Goal: Task Accomplishment & Management: Use online tool/utility

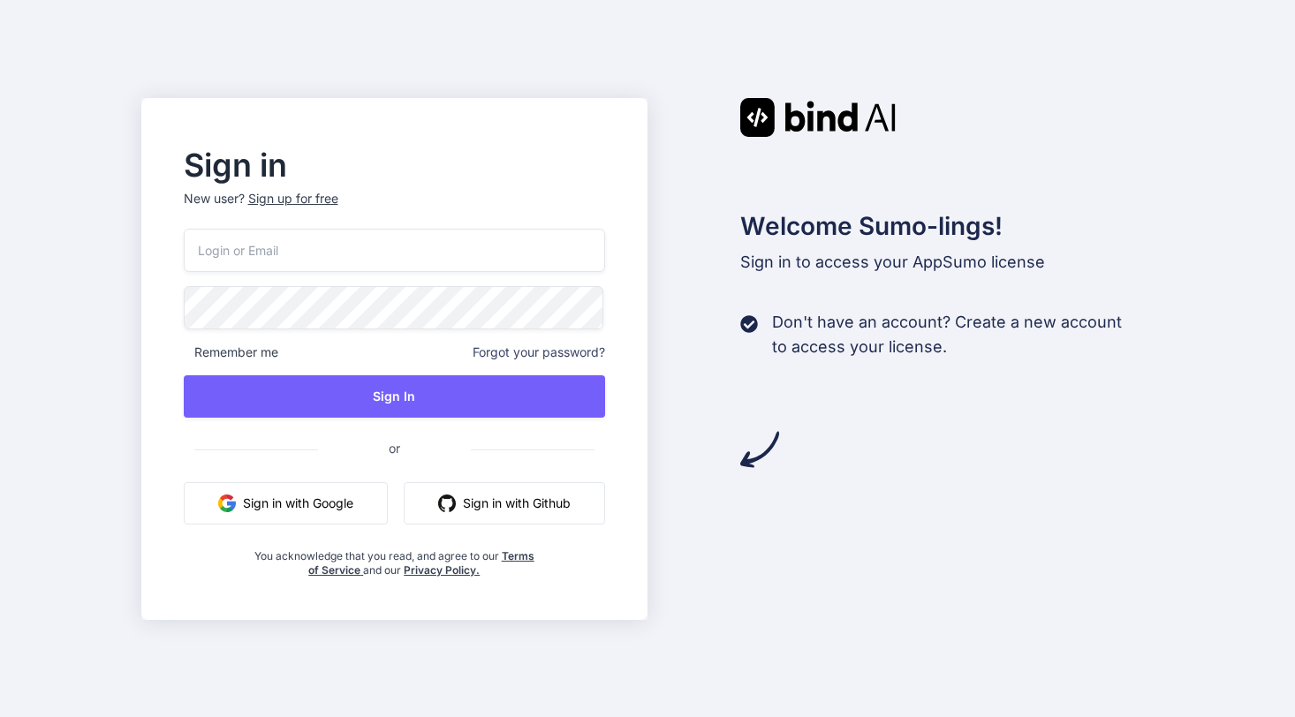
click at [844, 124] on img at bounding box center [817, 117] width 155 height 39
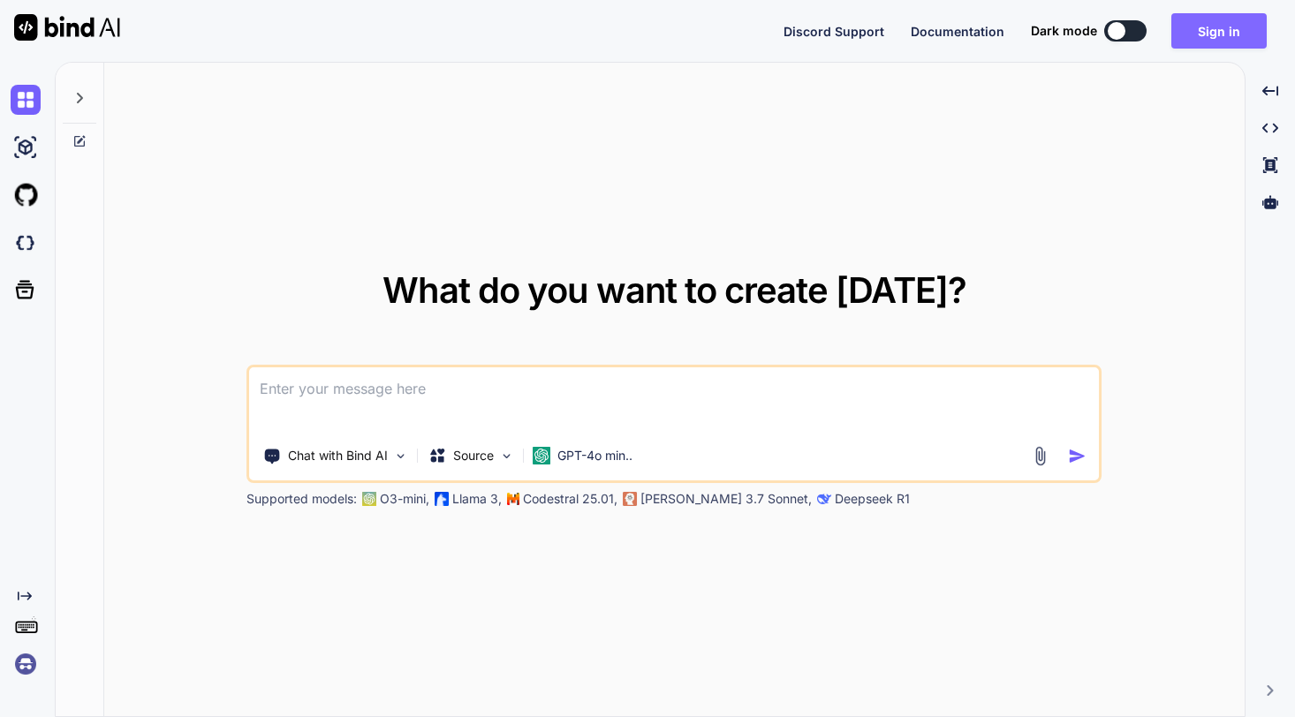
click at [1194, 19] on button "Sign in" at bounding box center [1218, 30] width 95 height 35
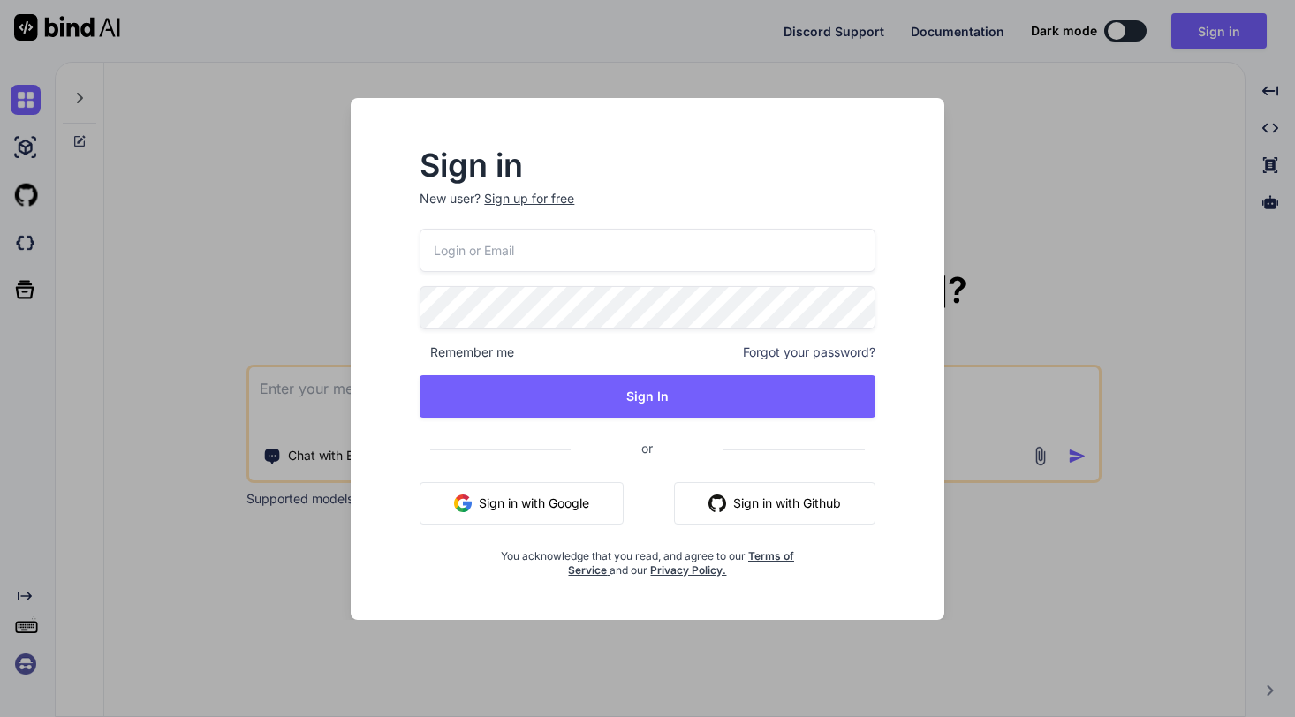
click at [563, 252] on input "email" at bounding box center [647, 250] width 455 height 43
type input "[EMAIL_ADDRESS][DOMAIN_NAME]"
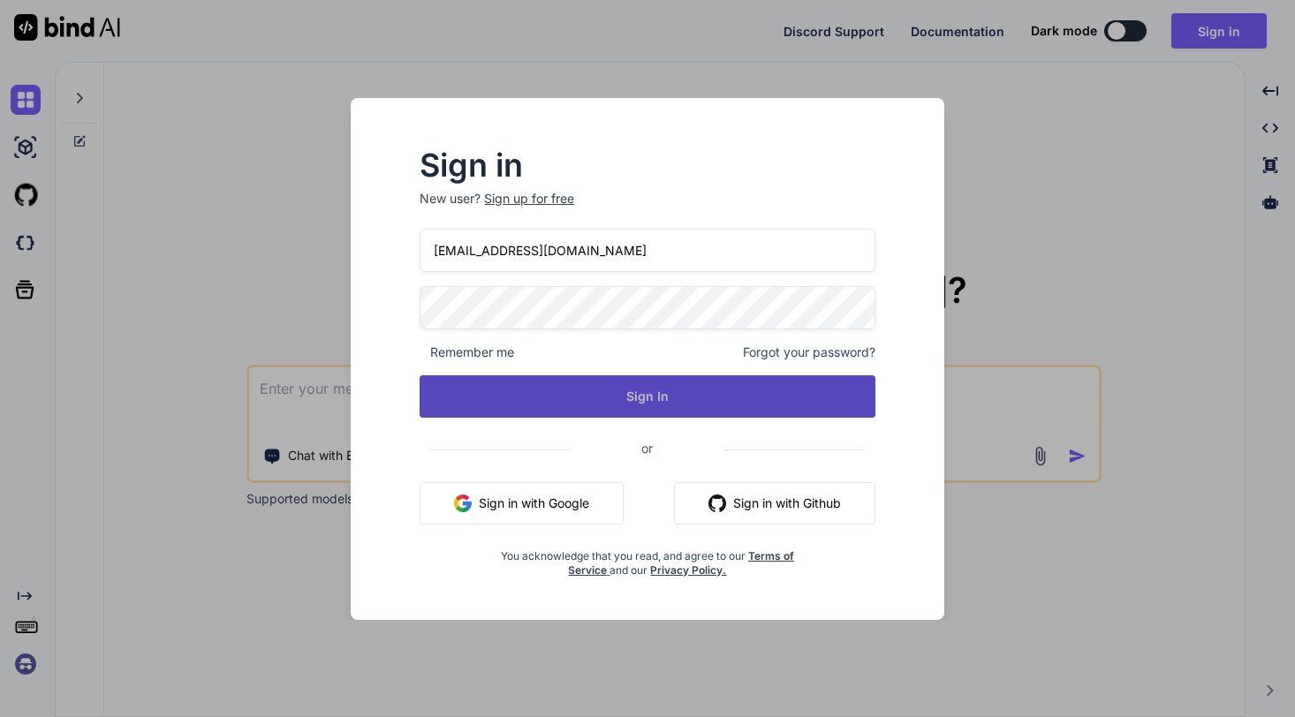
click at [692, 389] on button "Sign In" at bounding box center [647, 396] width 455 height 42
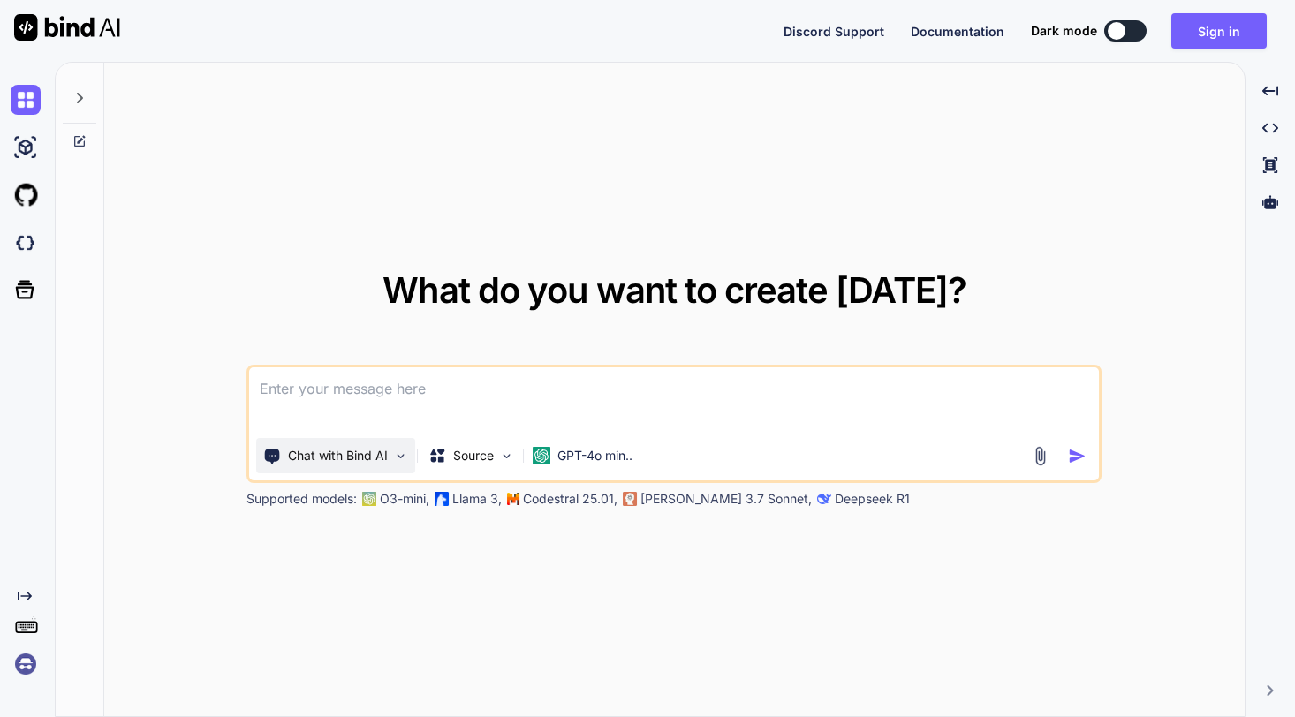
click at [399, 457] on img at bounding box center [400, 456] width 15 height 15
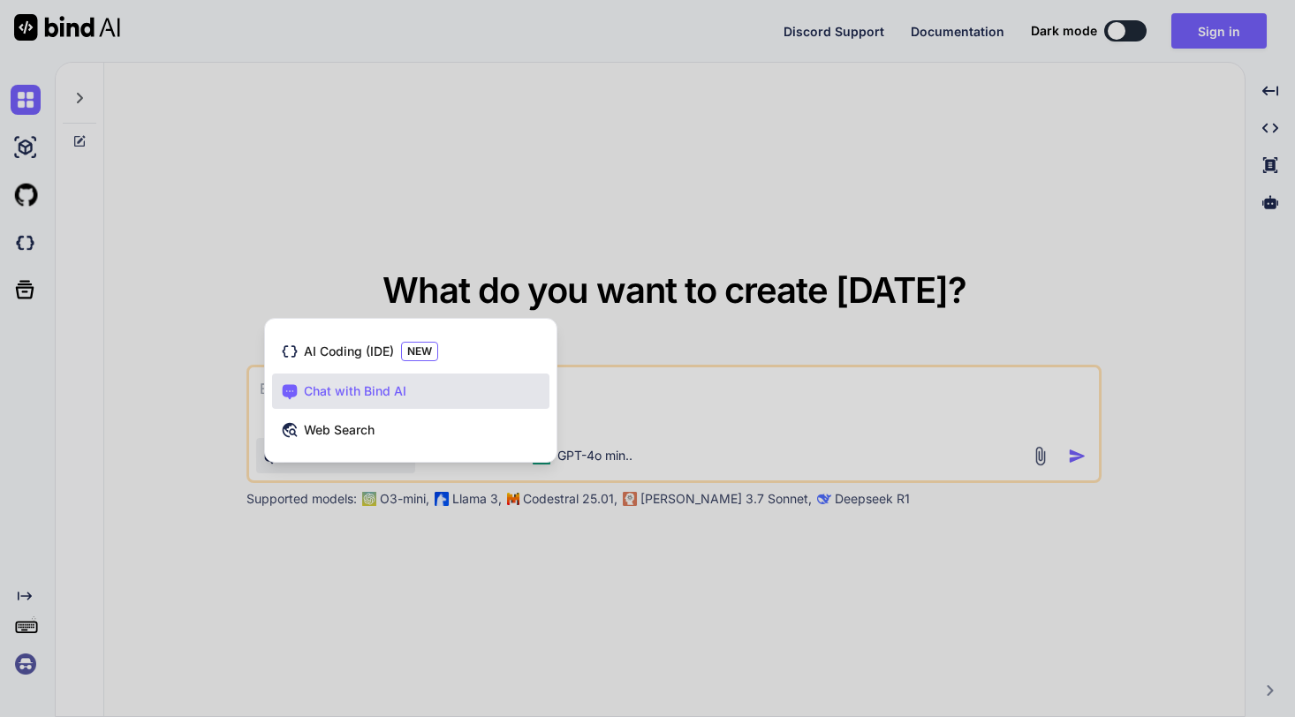
click at [207, 411] on div at bounding box center [647, 358] width 1295 height 717
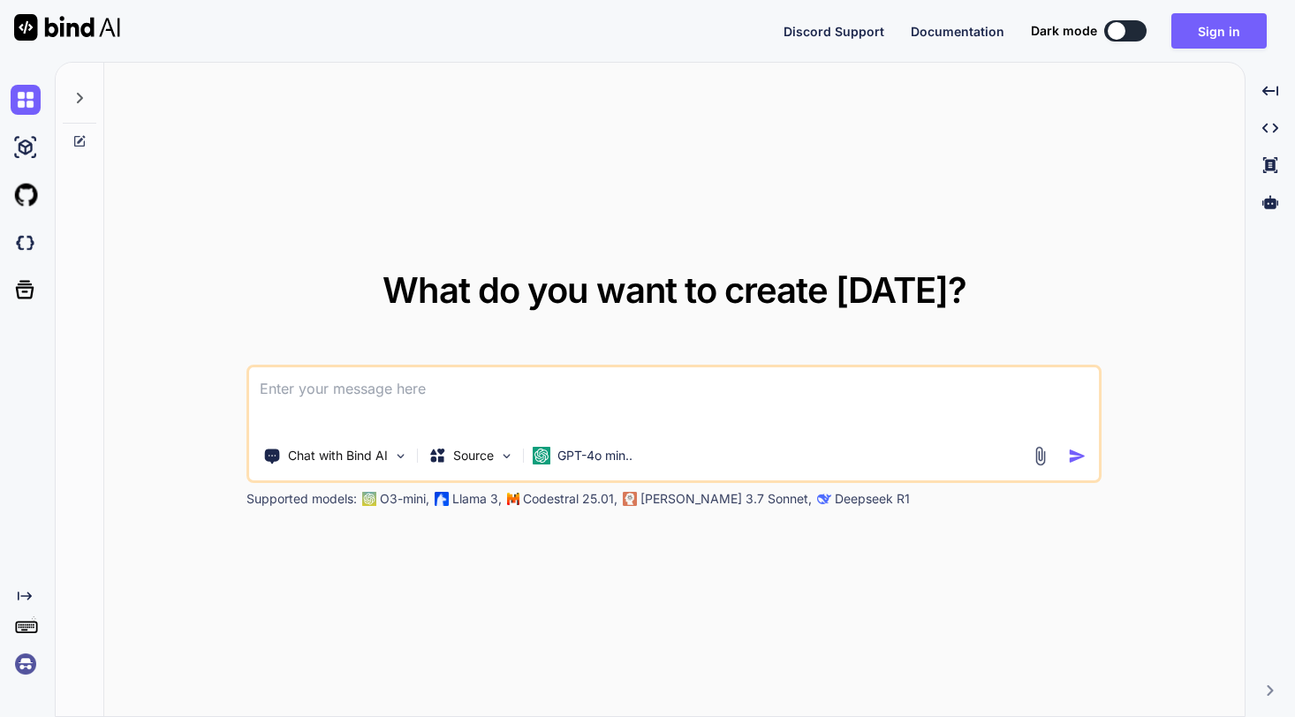
click at [87, 102] on div at bounding box center [80, 93] width 34 height 61
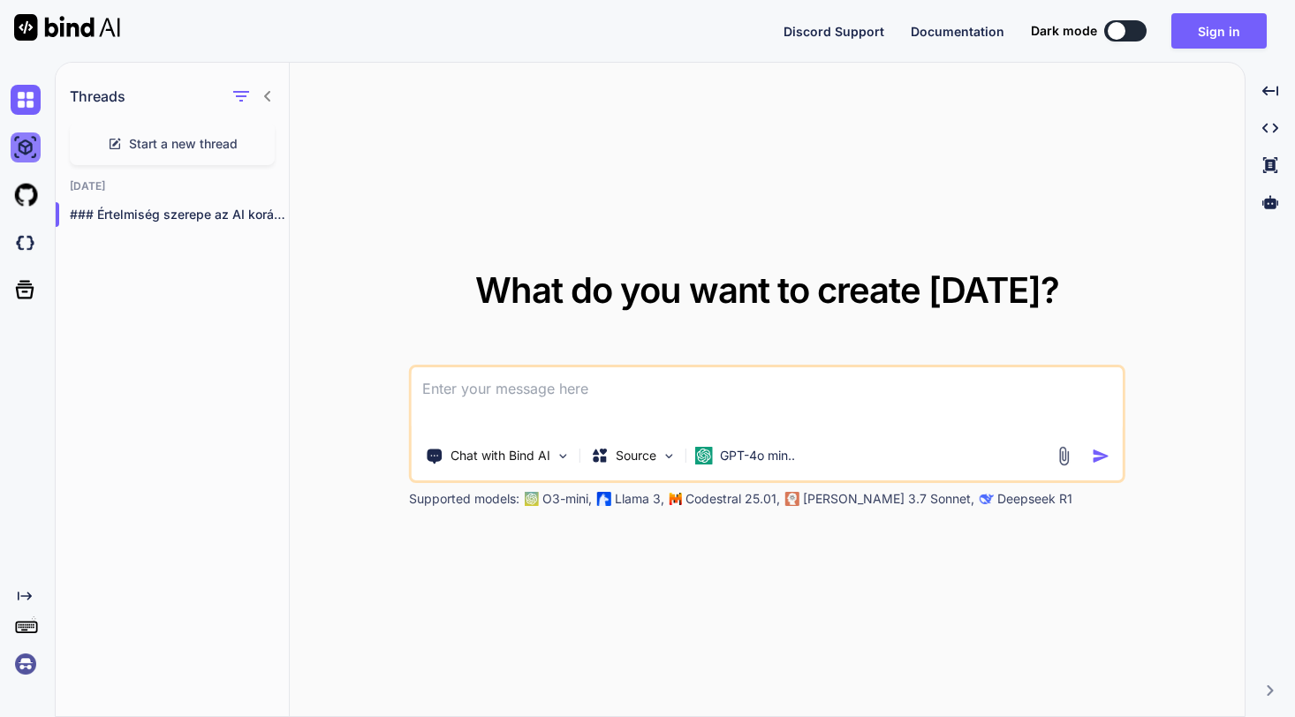
click at [18, 150] on img at bounding box center [26, 148] width 30 height 30
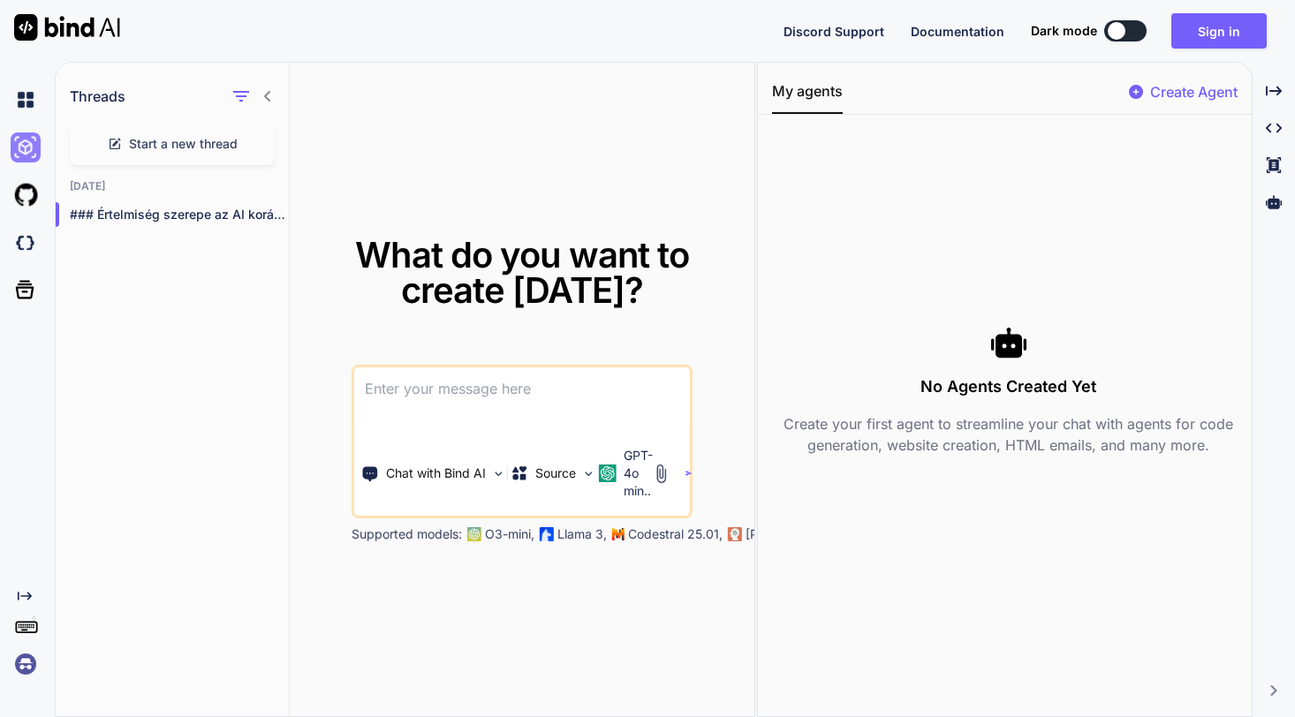
click at [28, 146] on img at bounding box center [26, 148] width 30 height 30
click at [27, 100] on img at bounding box center [26, 100] width 30 height 30
click at [19, 95] on img at bounding box center [26, 100] width 30 height 30
click at [243, 95] on icon "button" at bounding box center [241, 96] width 21 height 21
click at [379, 95] on div "What do you want to create [DATE]? Chat with Bind AI Source GPT-4o min.. Suppor…" at bounding box center [522, 391] width 465 height 656
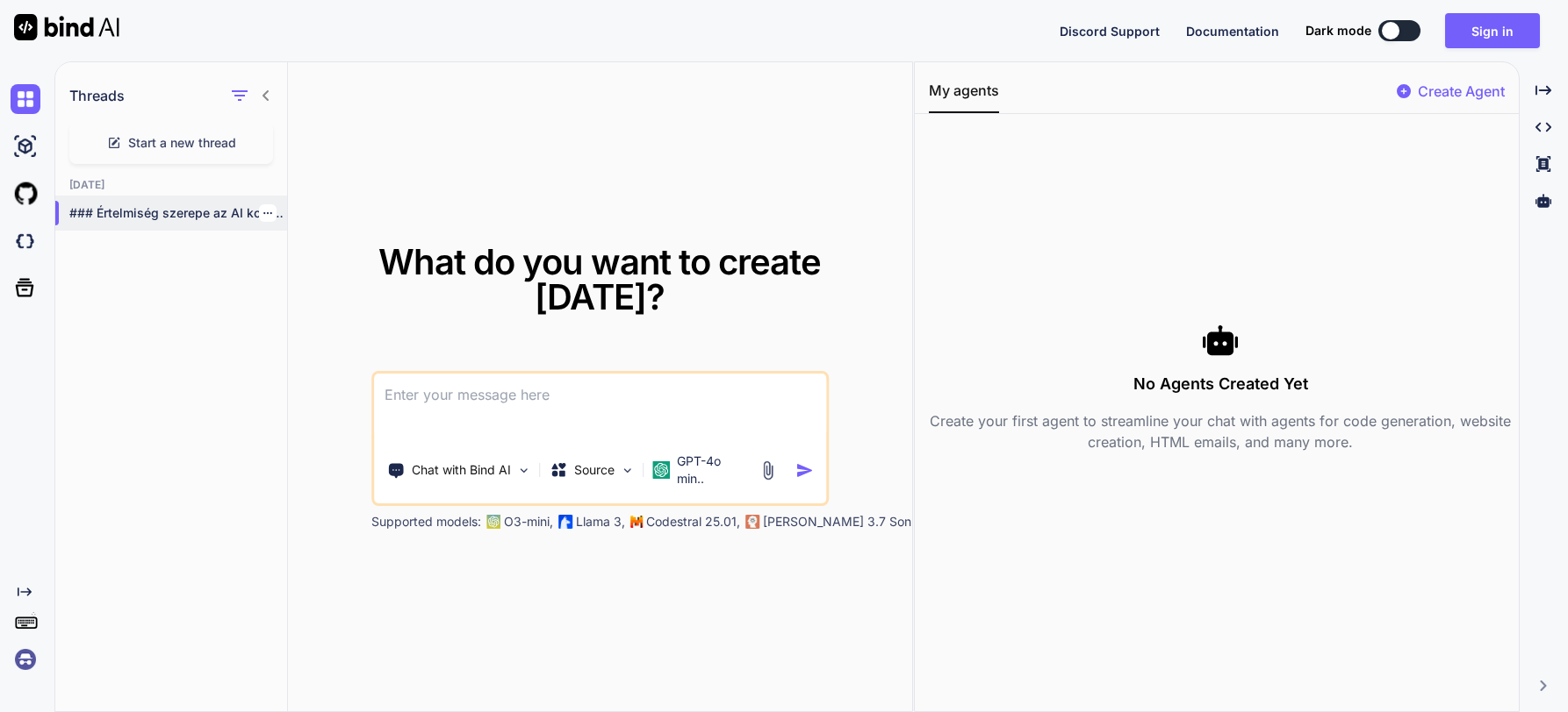
click at [190, 214] on p "### Értelmiség szerepe az AI korában Az..." at bounding box center [178, 214] width 218 height 18
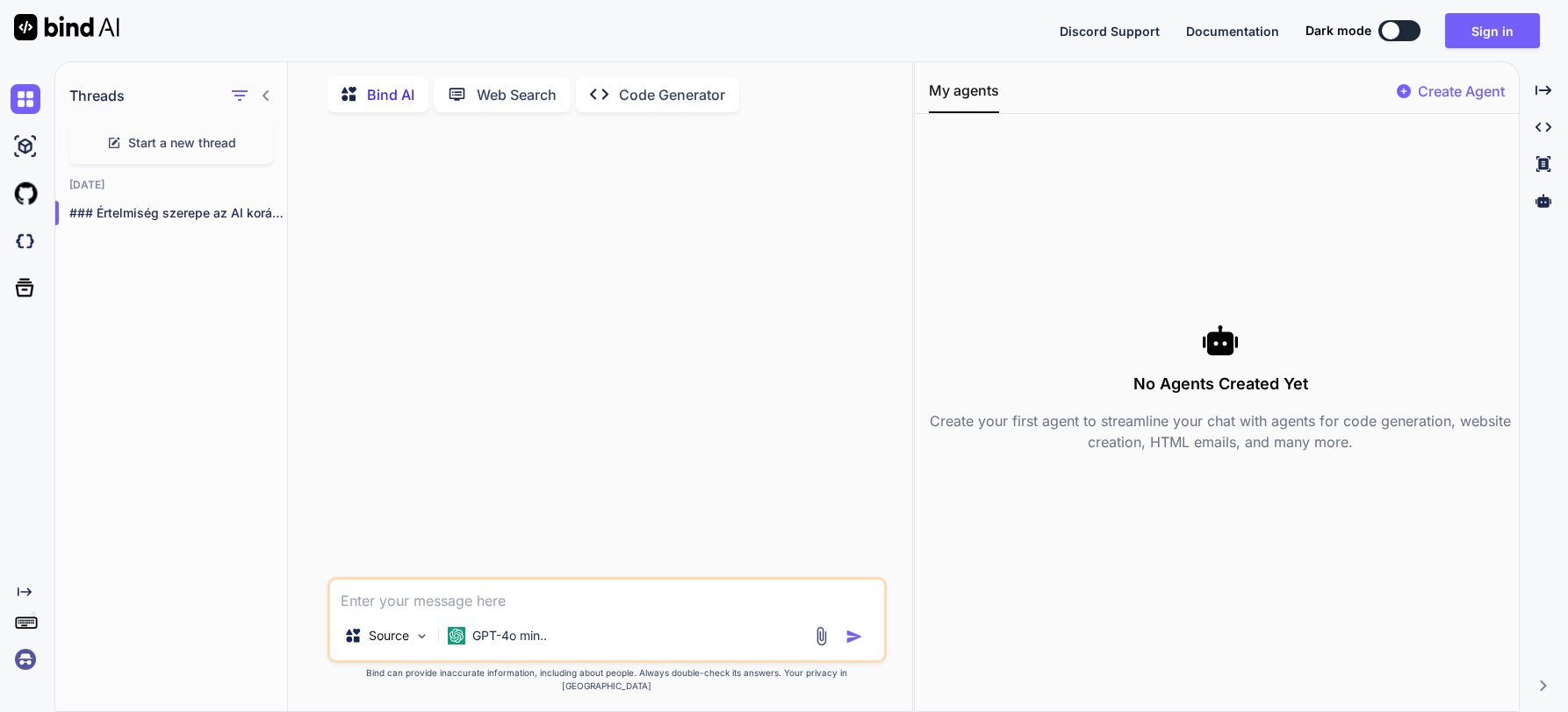
click at [670, 100] on p "Code Generator" at bounding box center [672, 94] width 106 height 21
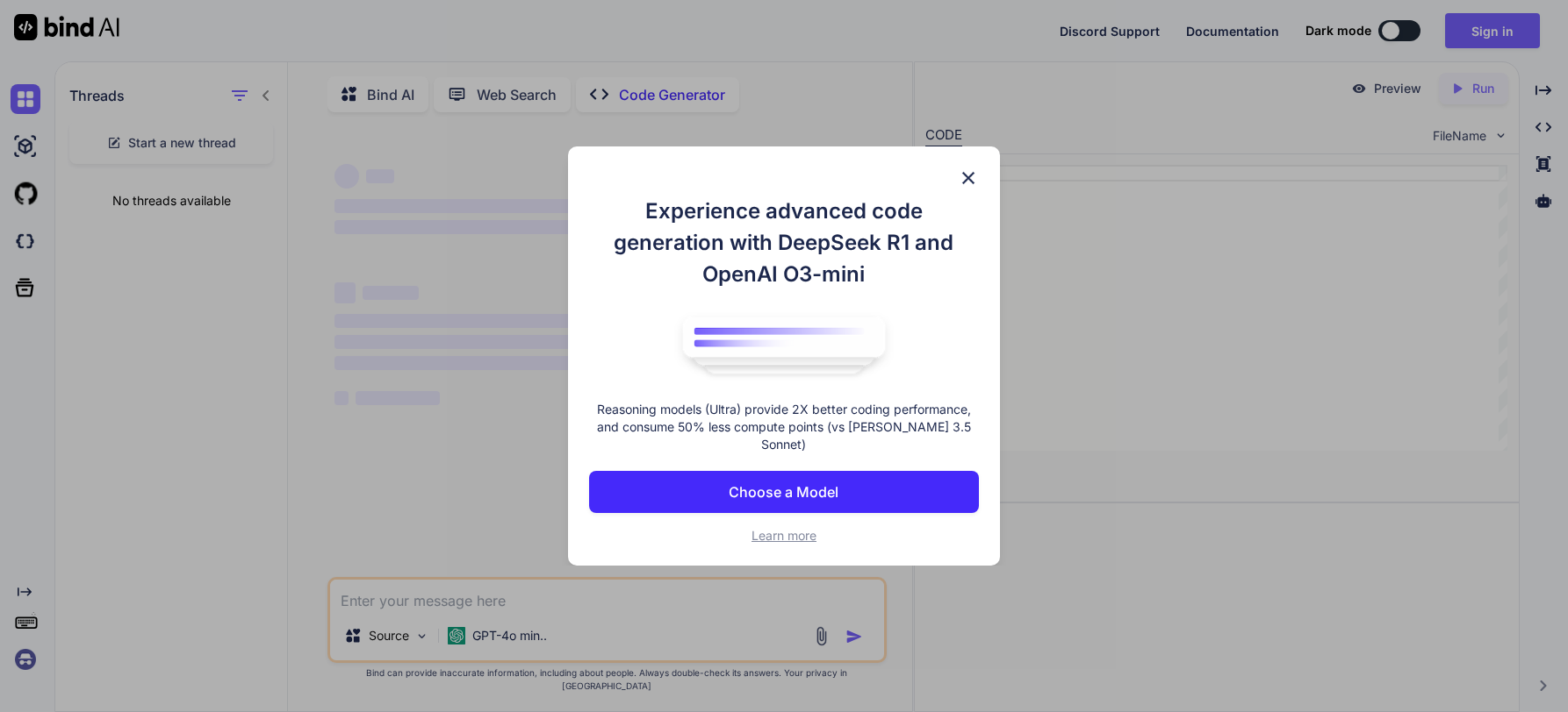
type textarea "x"
click at [970, 189] on img at bounding box center [968, 178] width 21 height 21
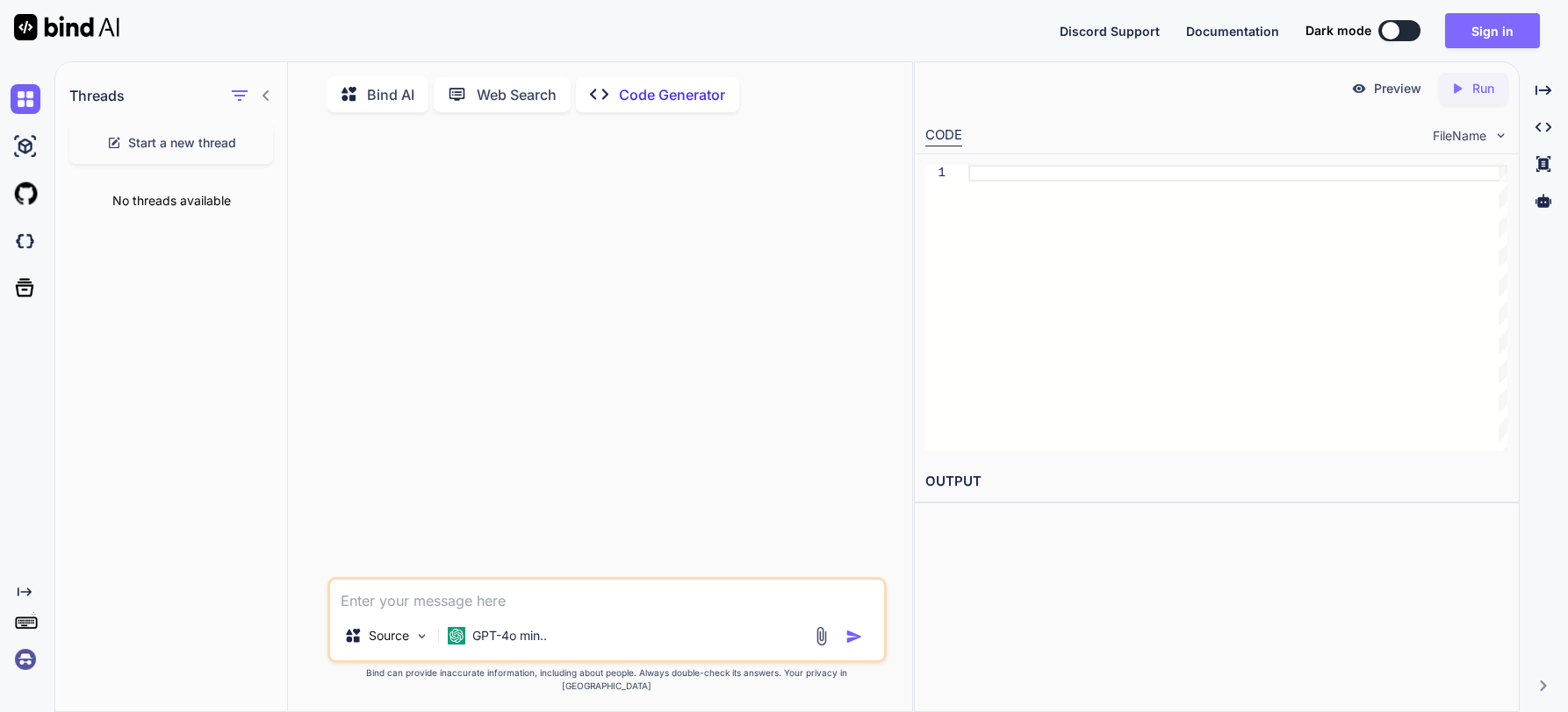
click at [1286, 34] on button "Sign in" at bounding box center [1491, 30] width 94 height 35
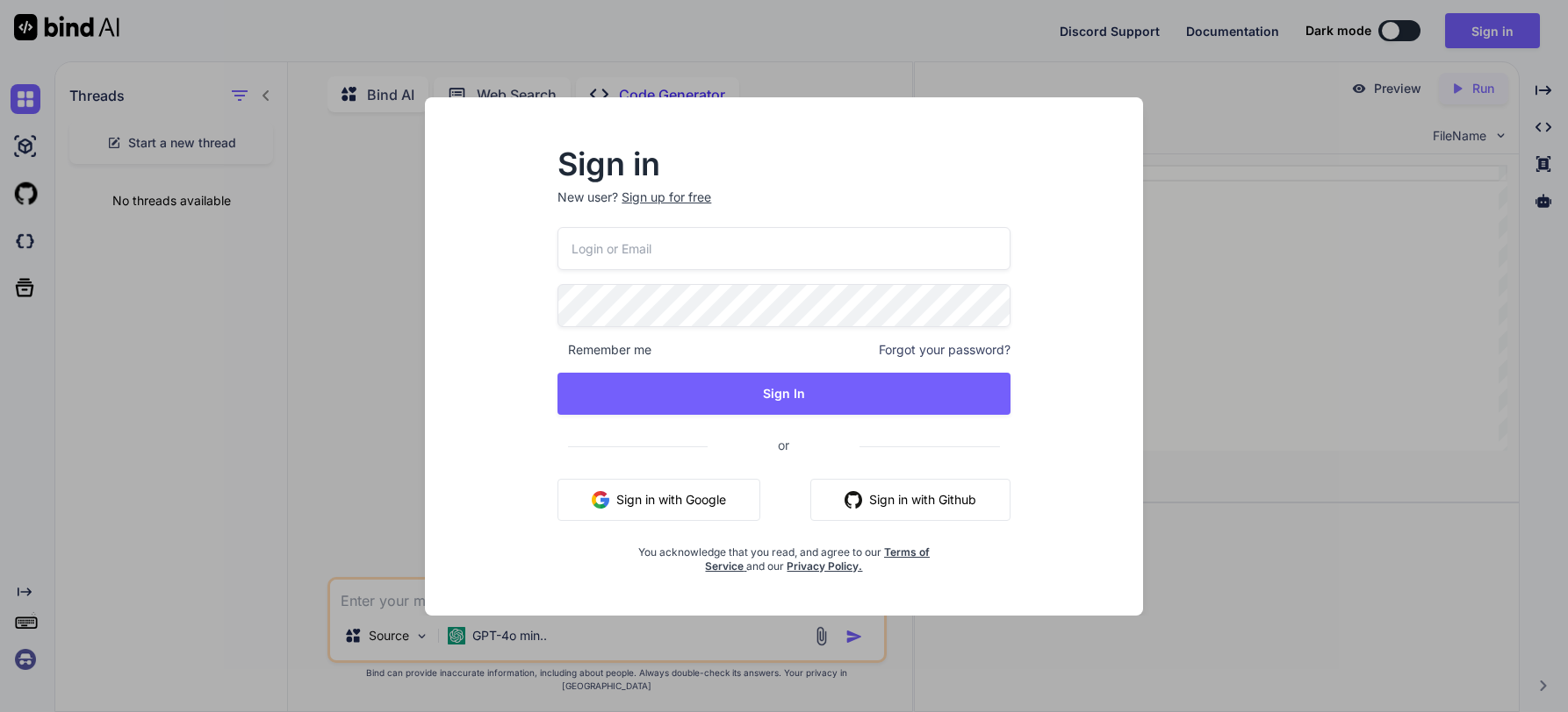
click at [690, 243] on input "email" at bounding box center [783, 248] width 452 height 43
click at [652, 240] on input "email" at bounding box center [783, 248] width 452 height 43
type input "[EMAIL_ADDRESS][DOMAIN_NAME]"
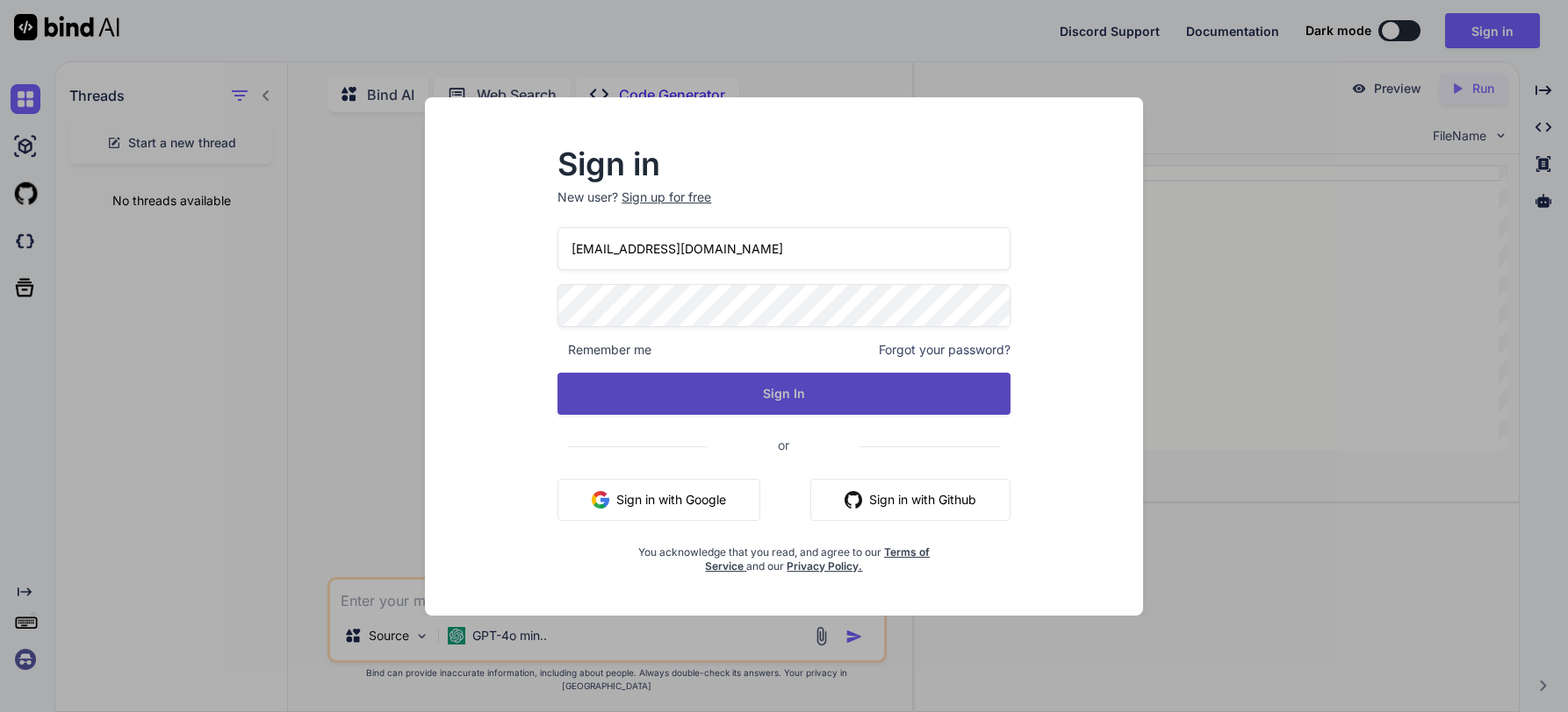
click at [780, 380] on button "Sign In" at bounding box center [783, 393] width 452 height 42
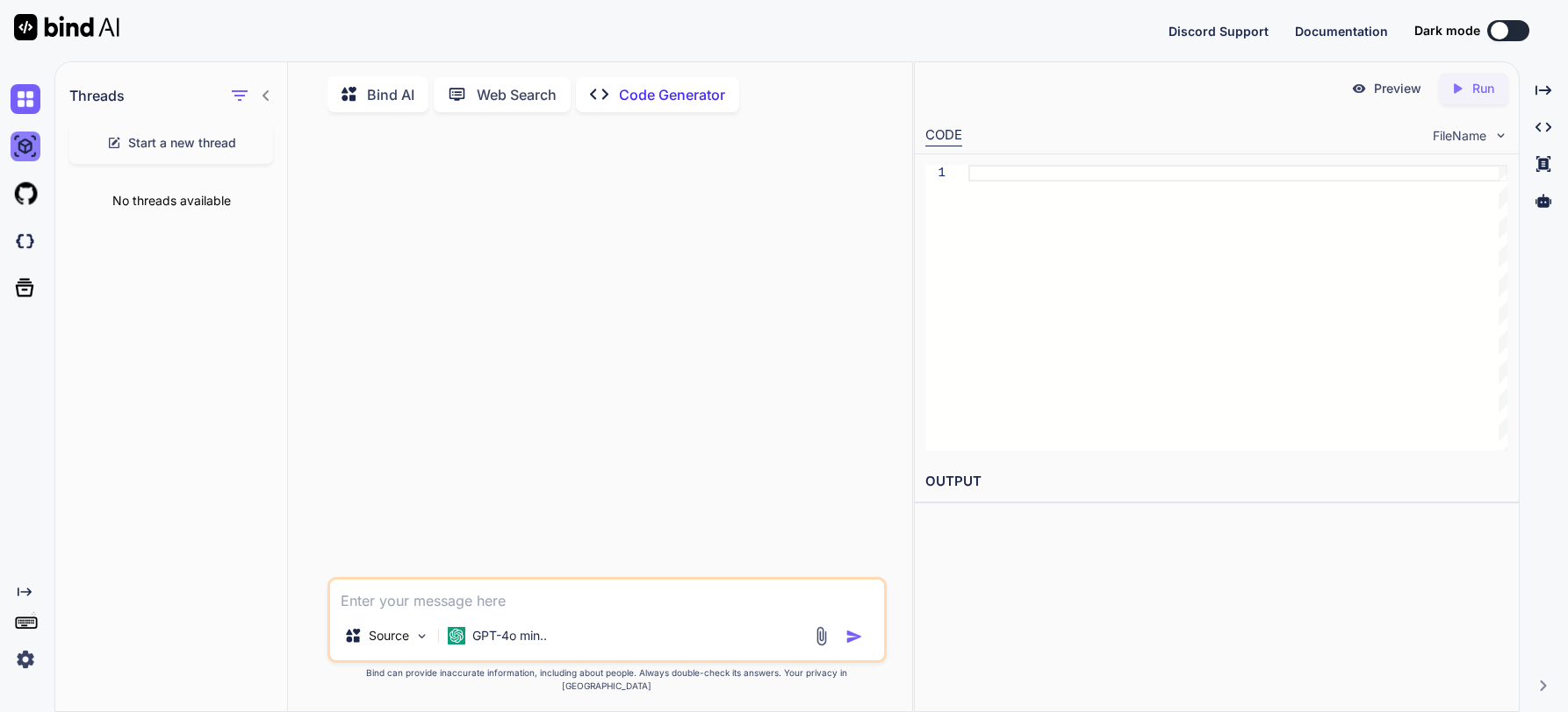
click at [17, 150] on img at bounding box center [26, 147] width 30 height 30
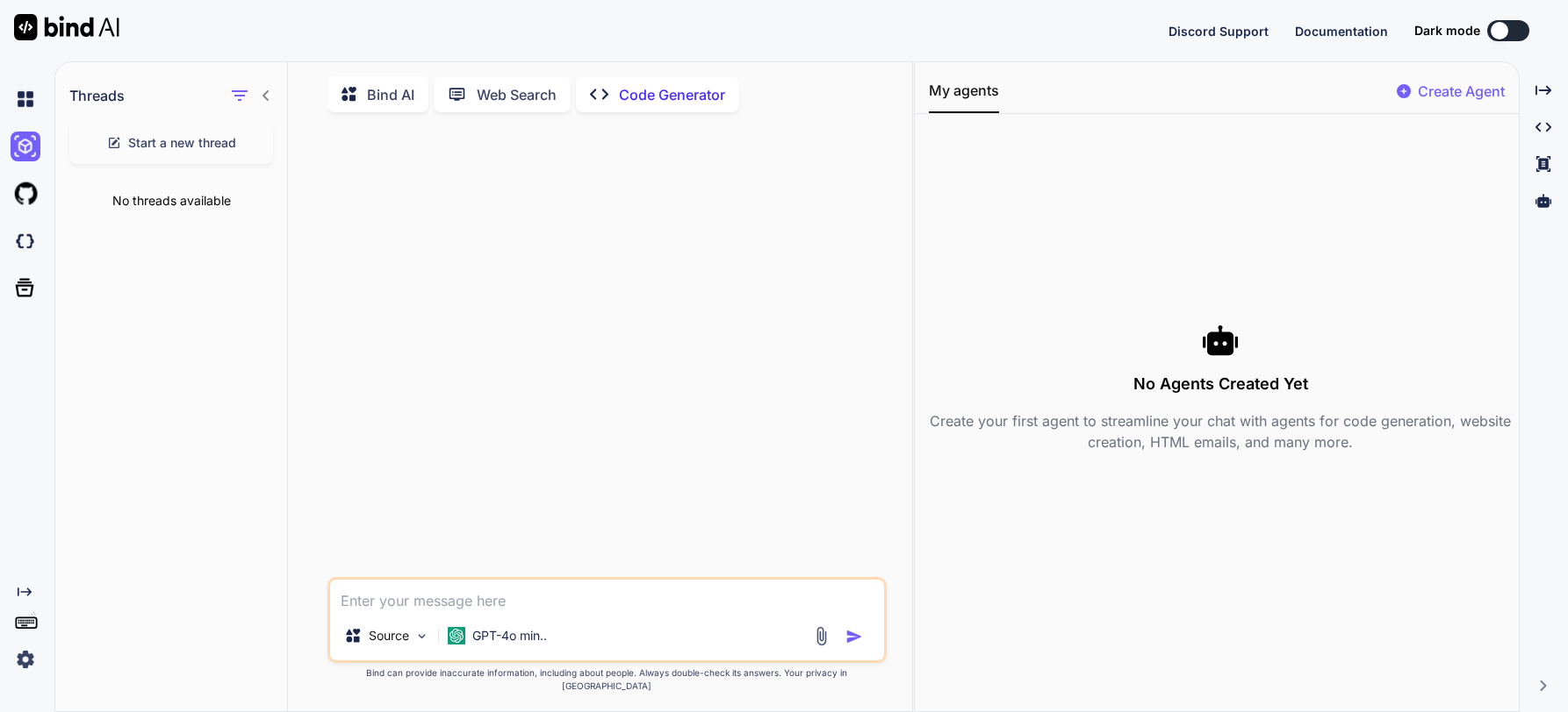
click at [671, 94] on p "Code Generator" at bounding box center [672, 94] width 106 height 21
click at [501, 91] on p "Web Search" at bounding box center [517, 94] width 79 height 21
click at [368, 84] on p "Bind AI" at bounding box center [391, 91] width 48 height 21
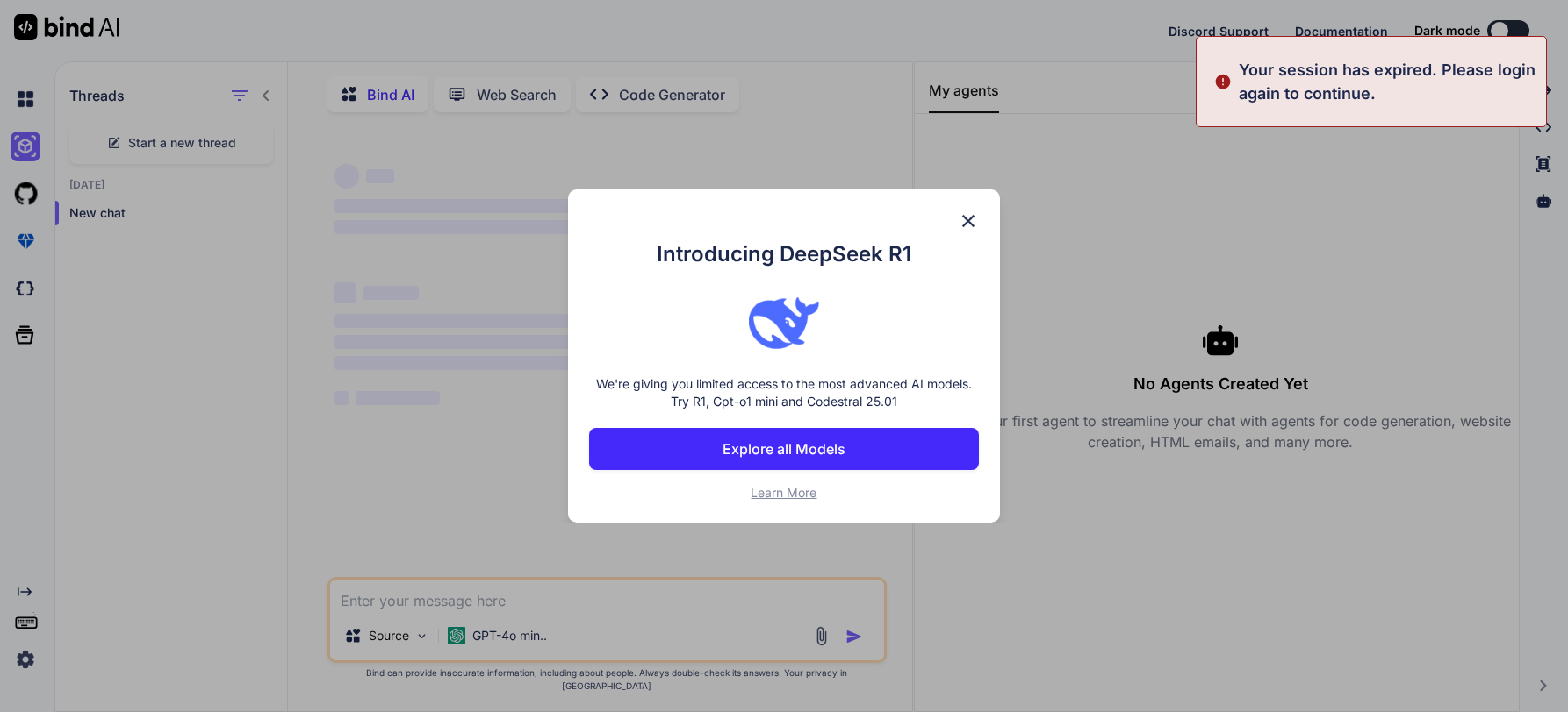
click at [965, 220] on img at bounding box center [968, 220] width 21 height 21
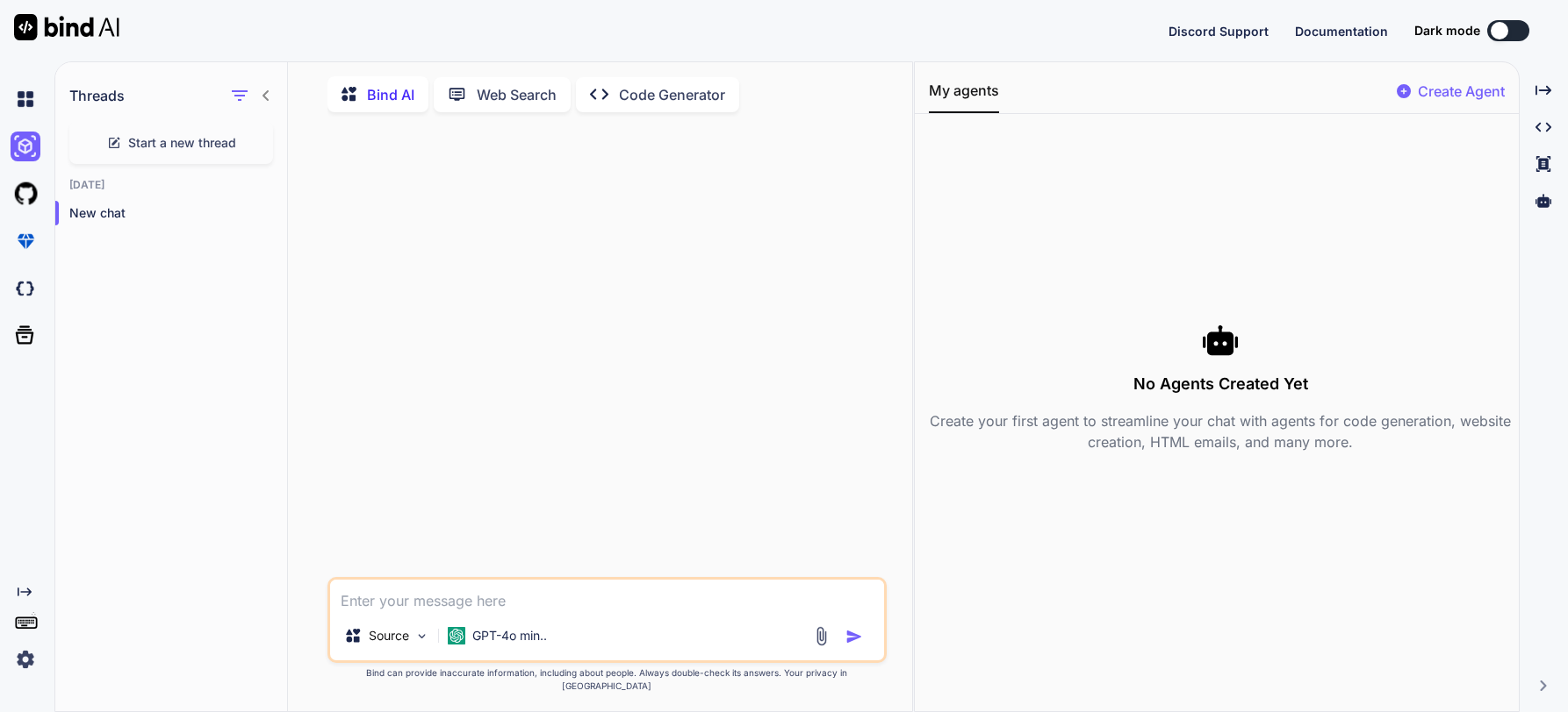
click at [662, 96] on p "Code Generator" at bounding box center [672, 94] width 106 height 21
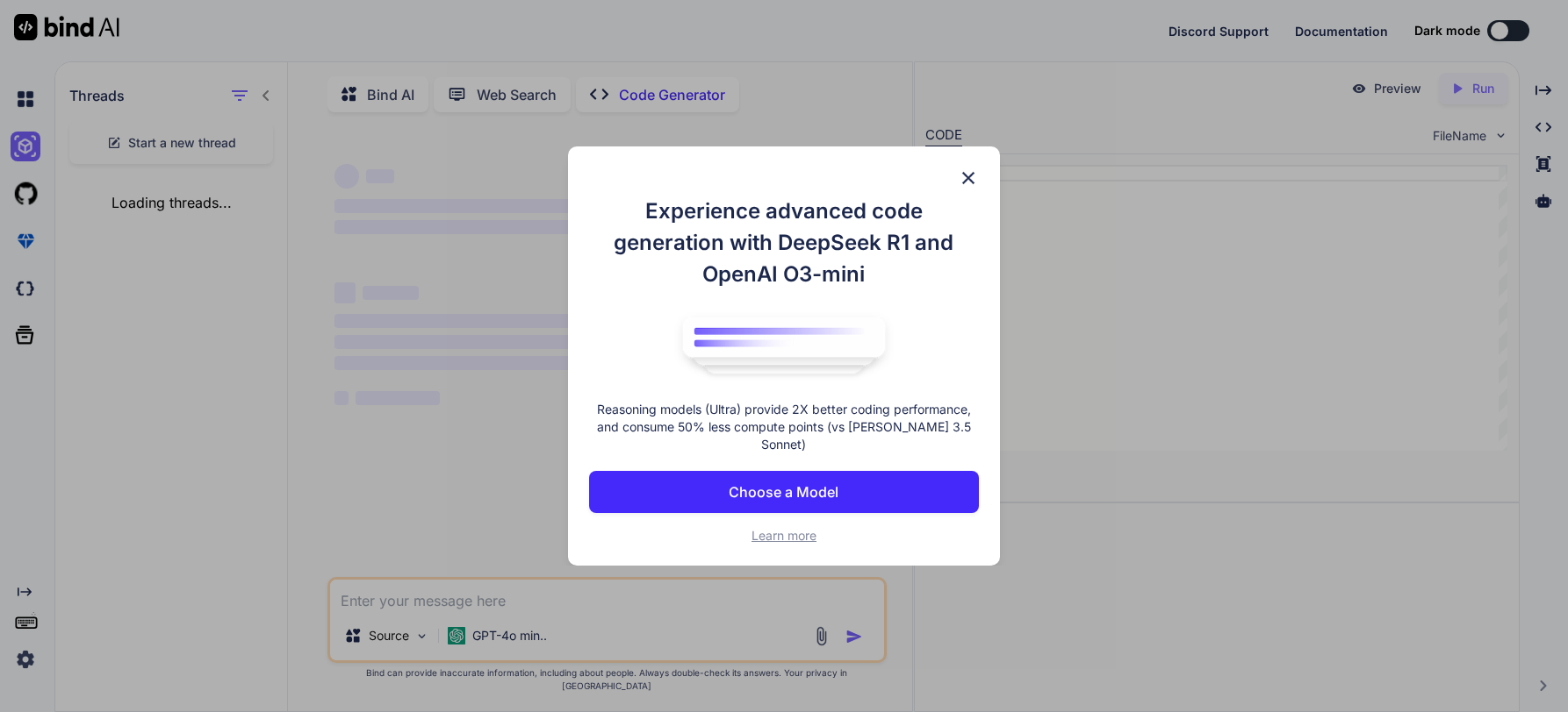
click at [967, 185] on img at bounding box center [968, 178] width 21 height 21
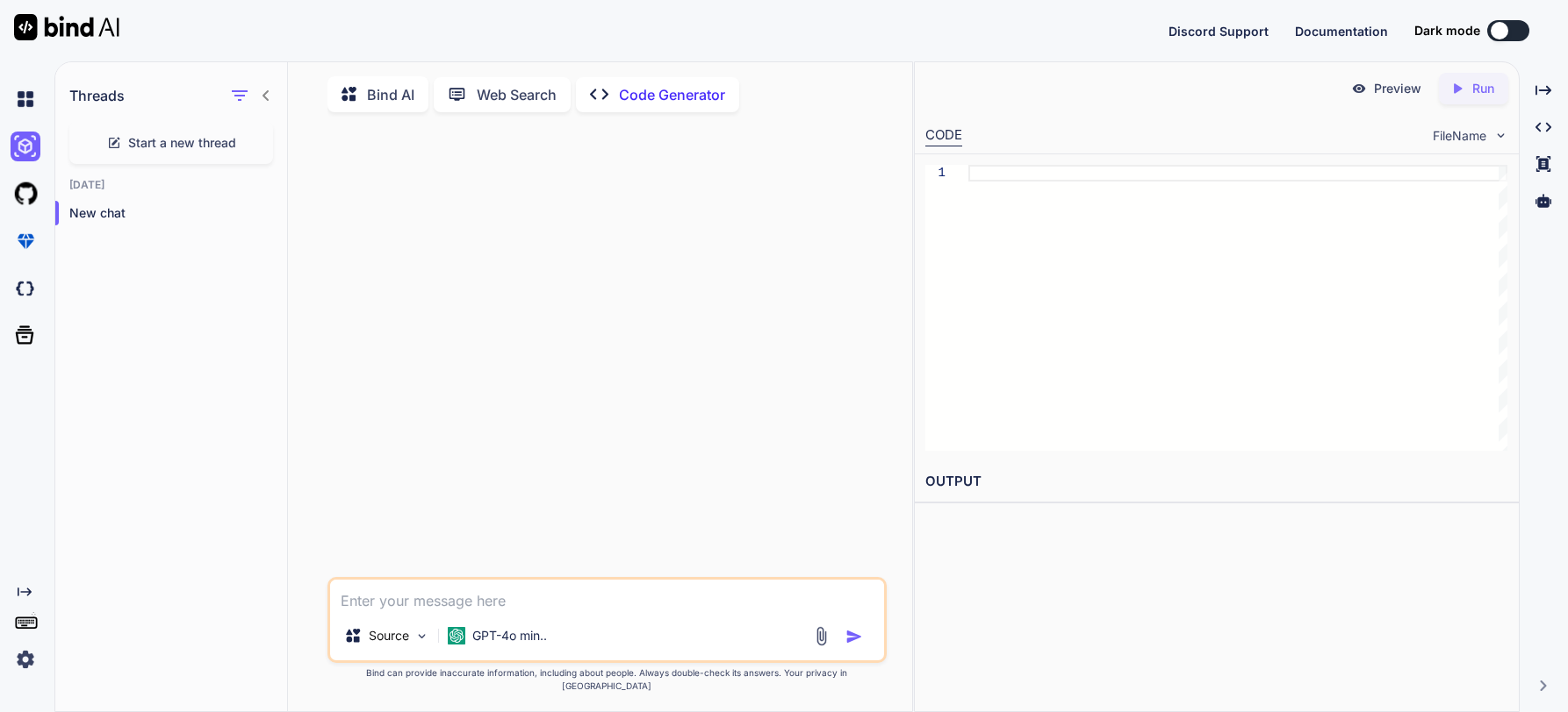
click at [504, 92] on p "Web Search" at bounding box center [517, 94] width 79 height 21
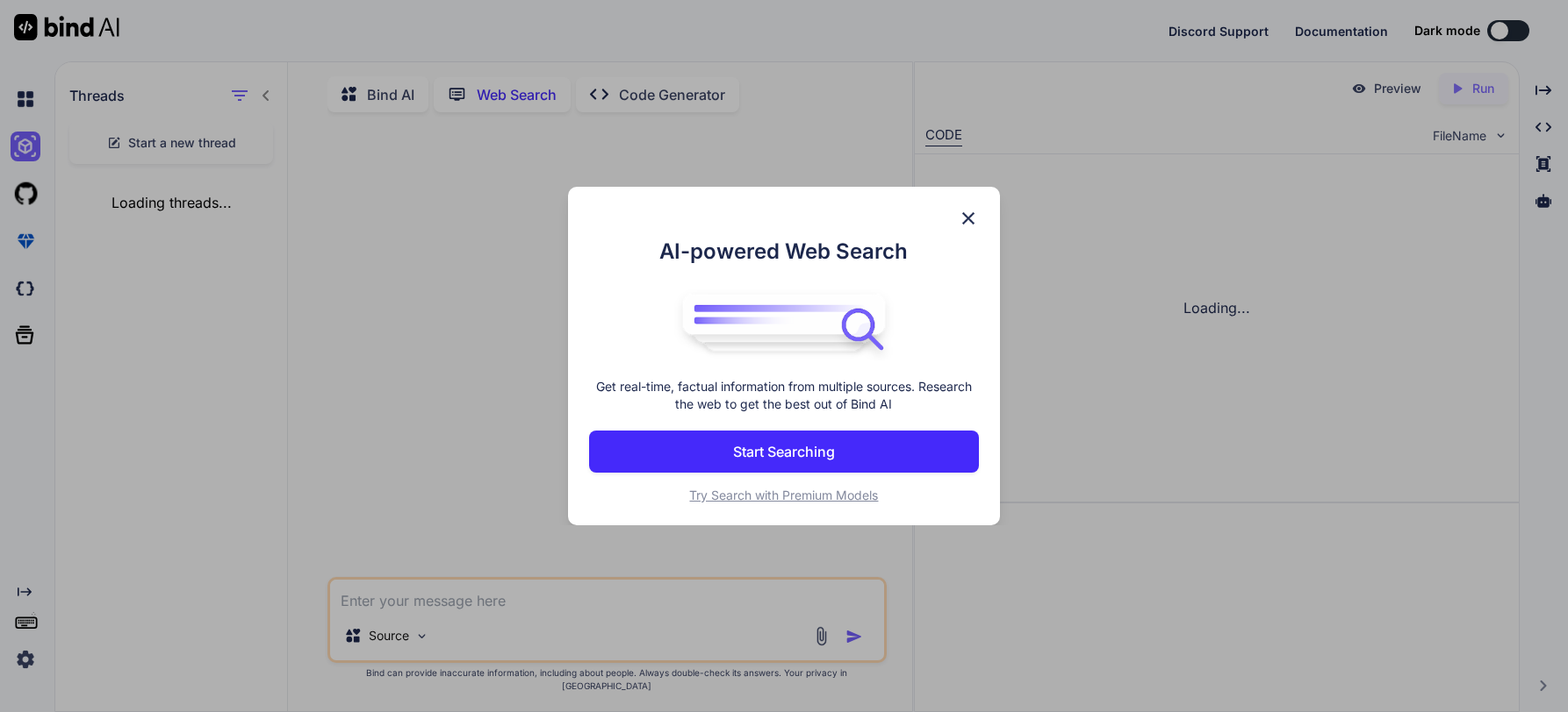
scroll to position [18, 0]
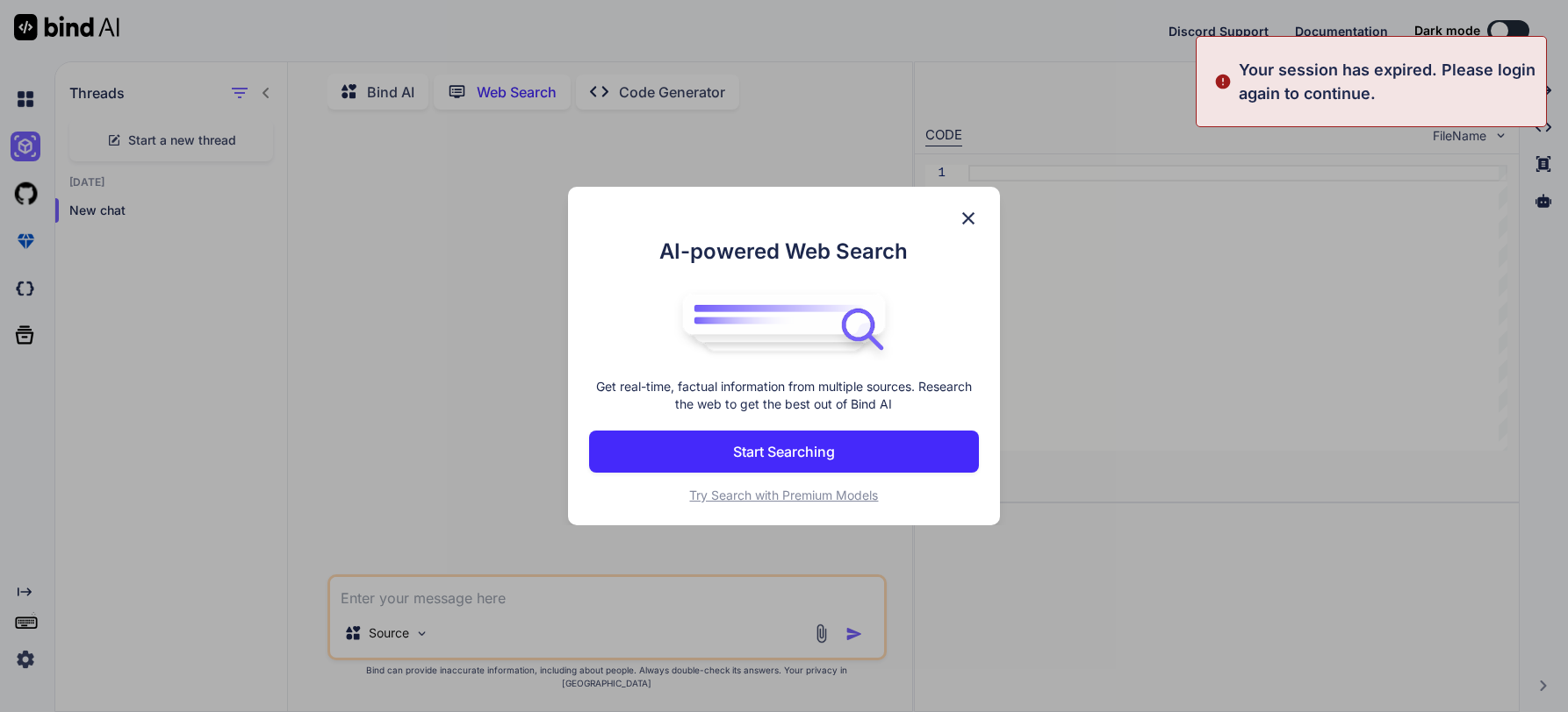
click at [968, 219] on img at bounding box center [968, 217] width 21 height 21
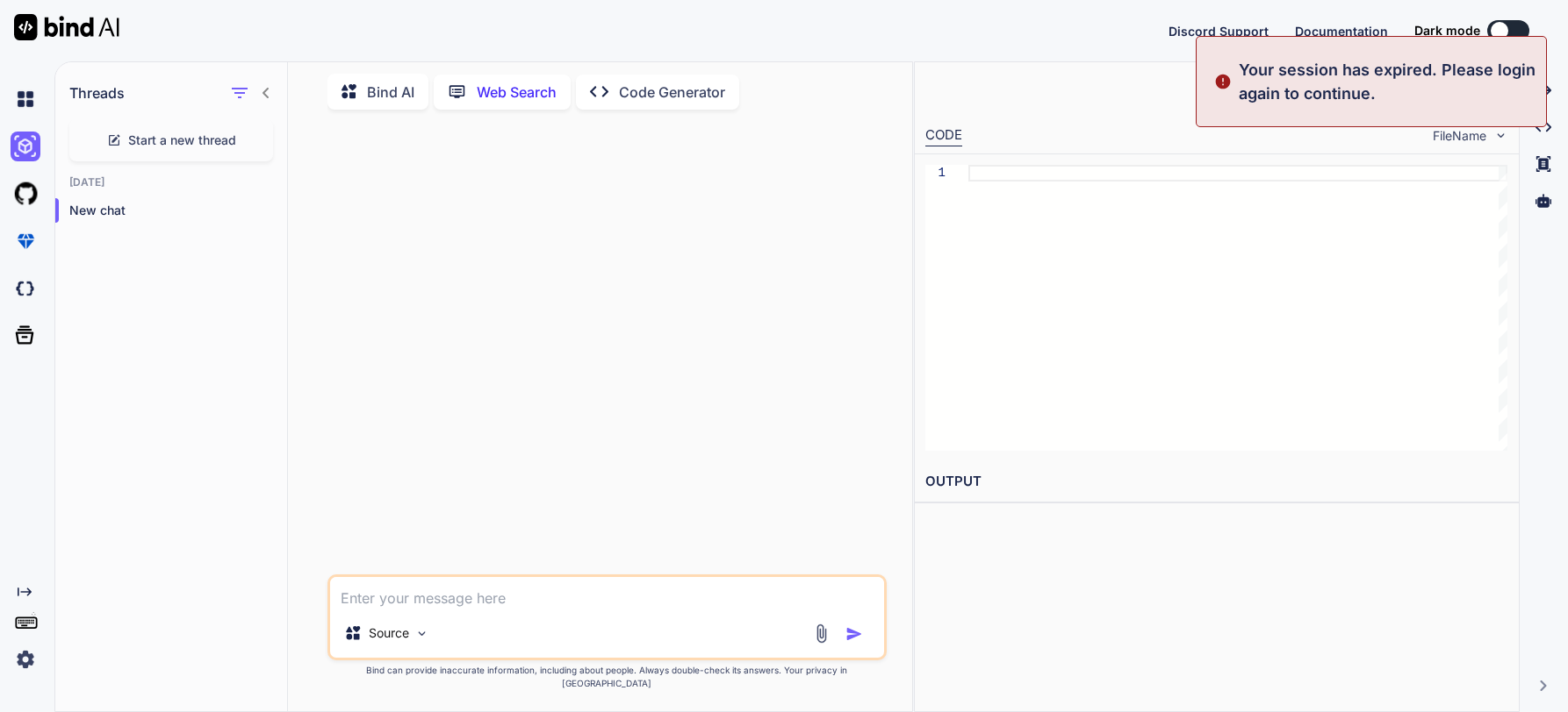
click at [378, 81] on p "Bind AI" at bounding box center [391, 91] width 48 height 21
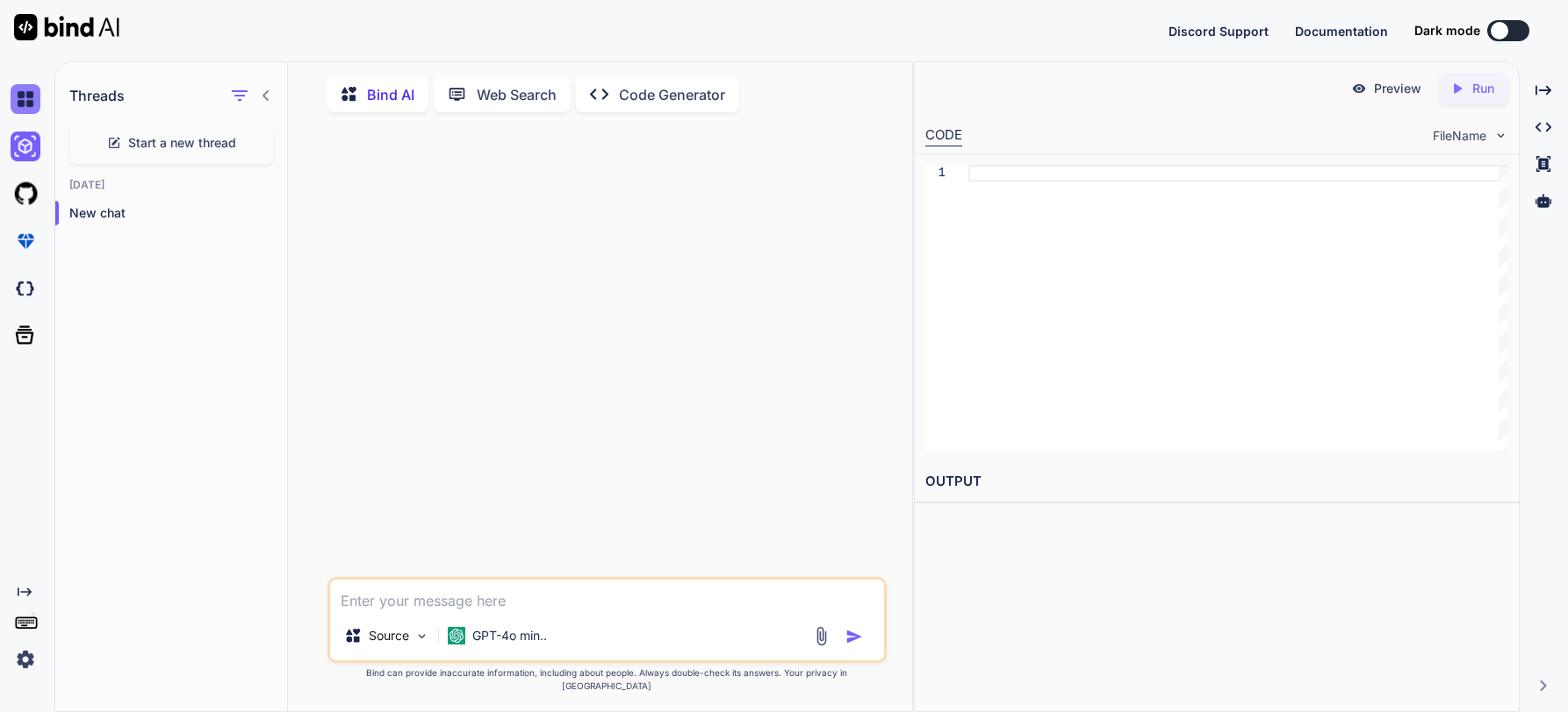
click at [26, 86] on img at bounding box center [26, 99] width 30 height 30
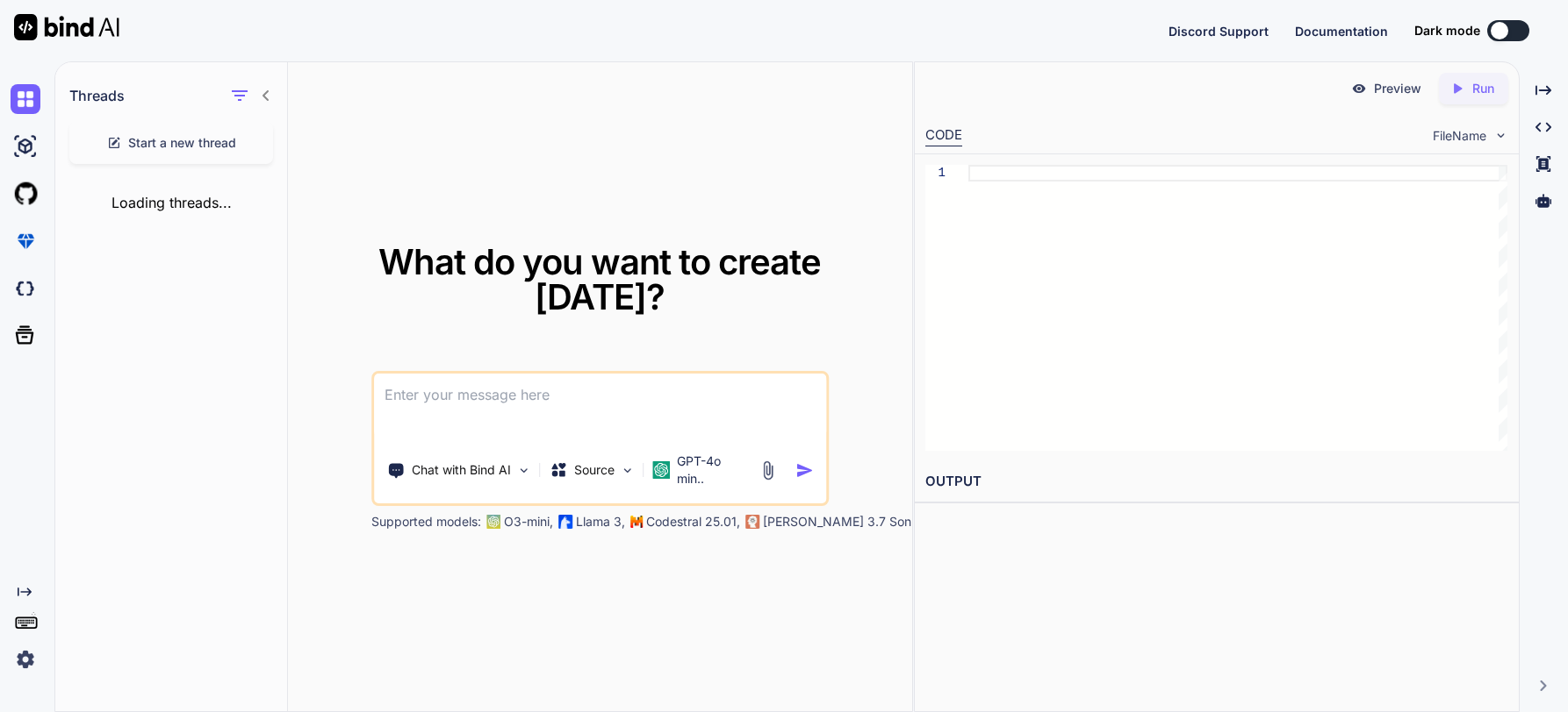
type textarea "x"
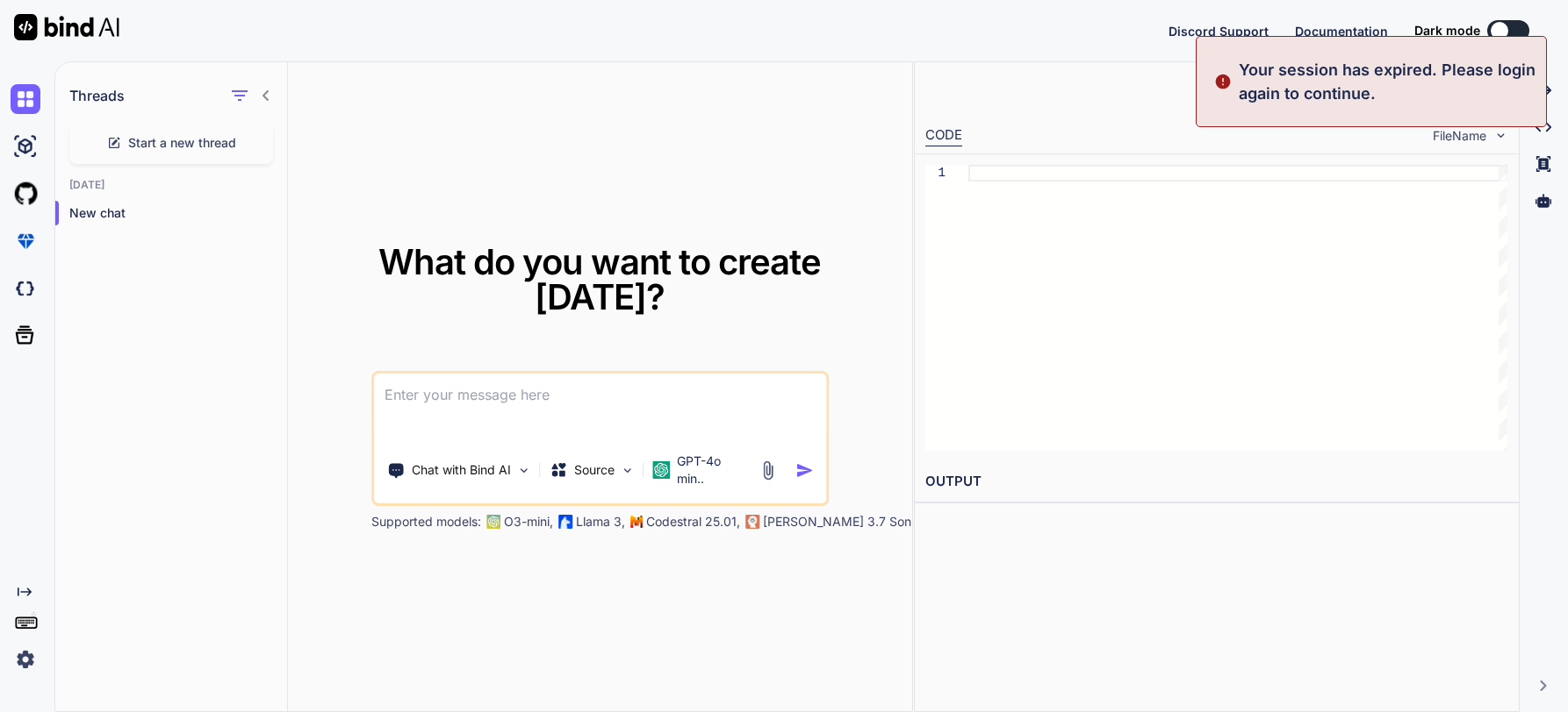
click at [1286, 88] on p "Your session has expired. Please login again to continue." at bounding box center [1387, 81] width 297 height 48
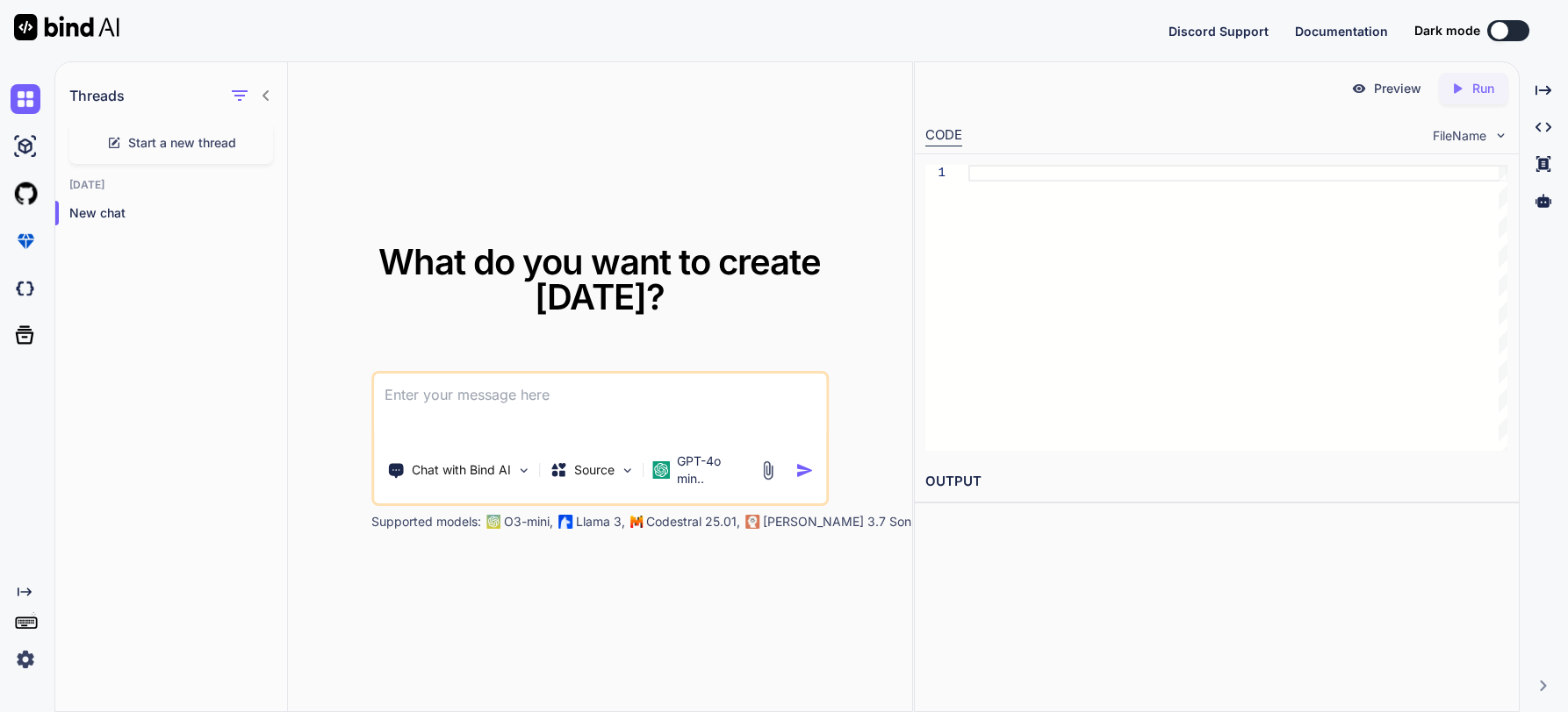
click at [1286, 31] on div at bounding box center [1499, 31] width 18 height 18
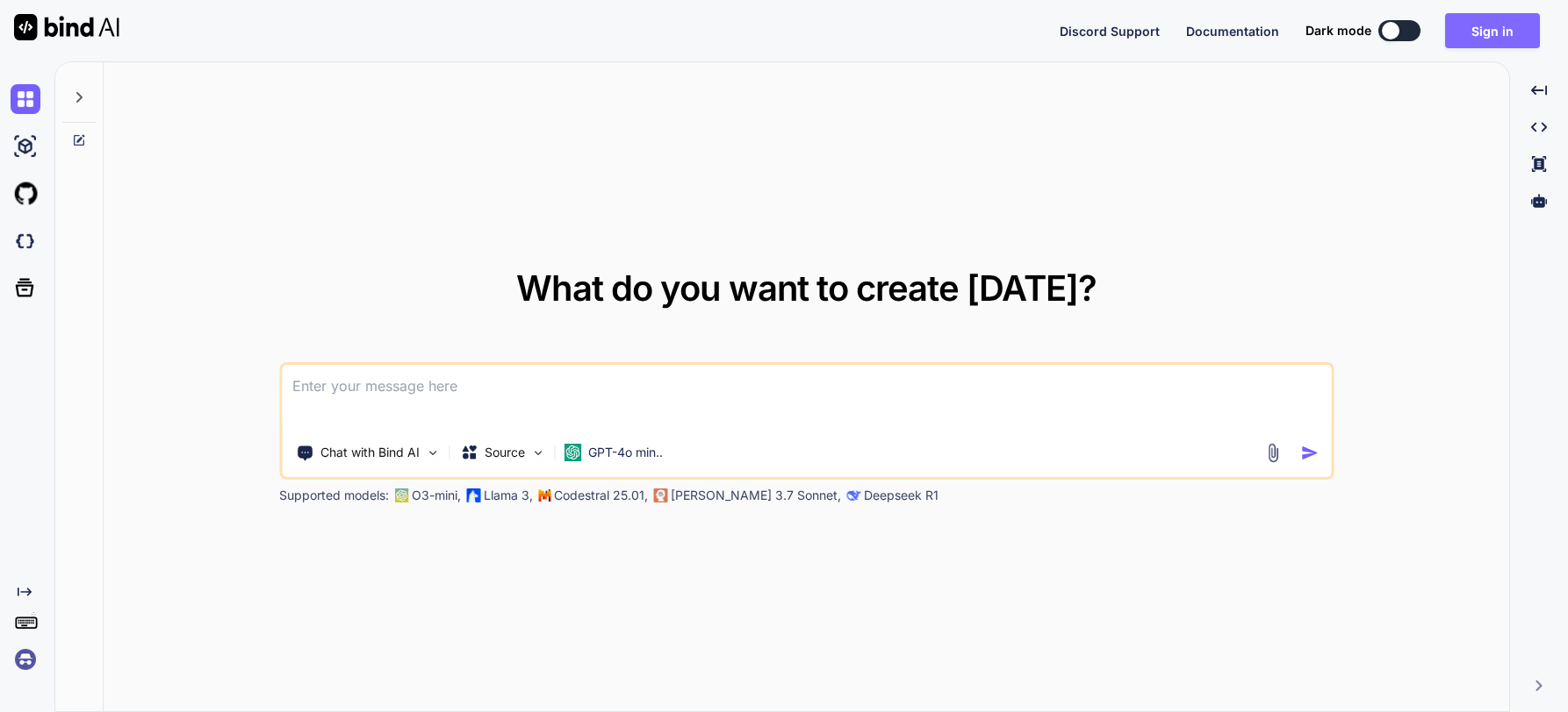
click at [1478, 25] on button "Sign in" at bounding box center [1491, 30] width 94 height 35
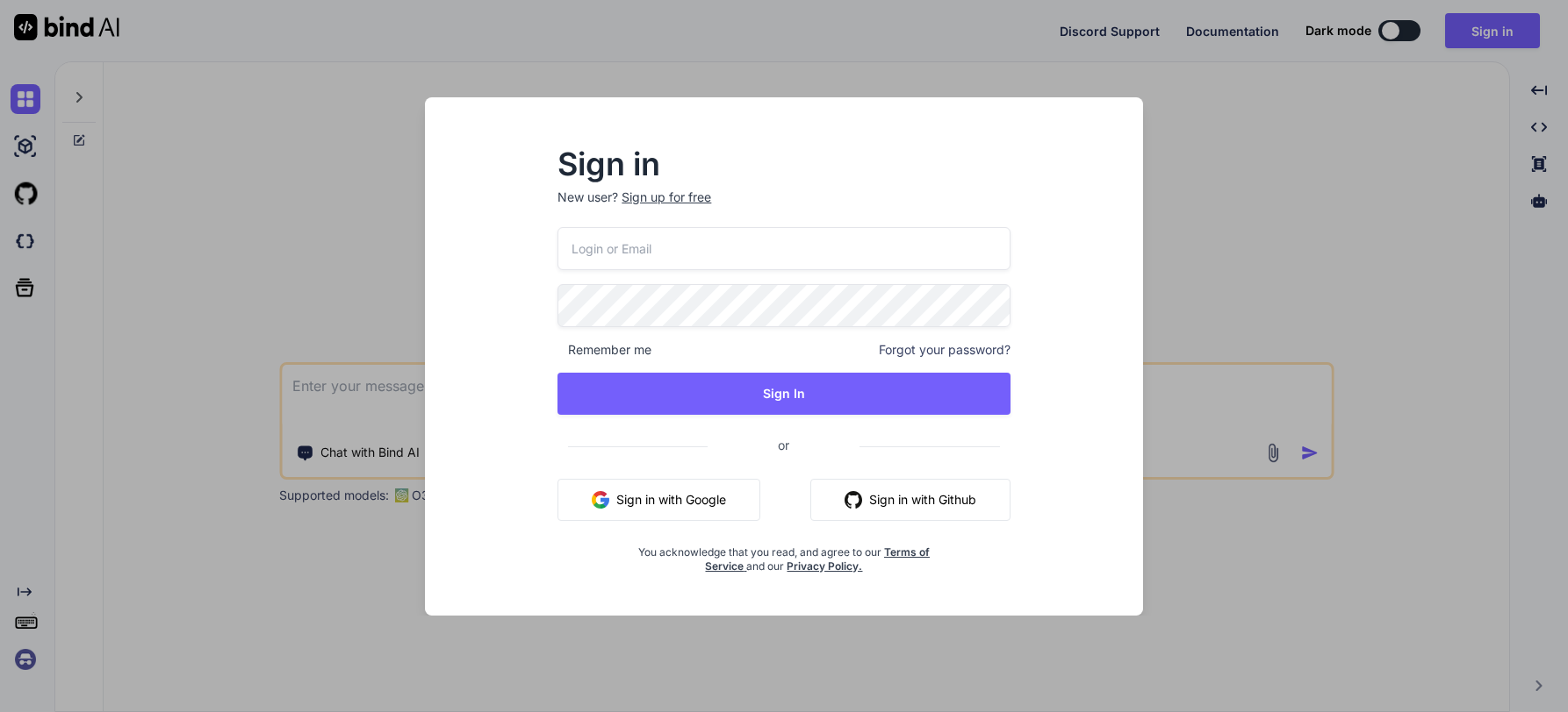
click at [692, 253] on input "email" at bounding box center [783, 248] width 452 height 43
click at [684, 250] on input "email" at bounding box center [783, 248] width 452 height 43
type input "[EMAIL_ADDRESS][DOMAIN_NAME]"
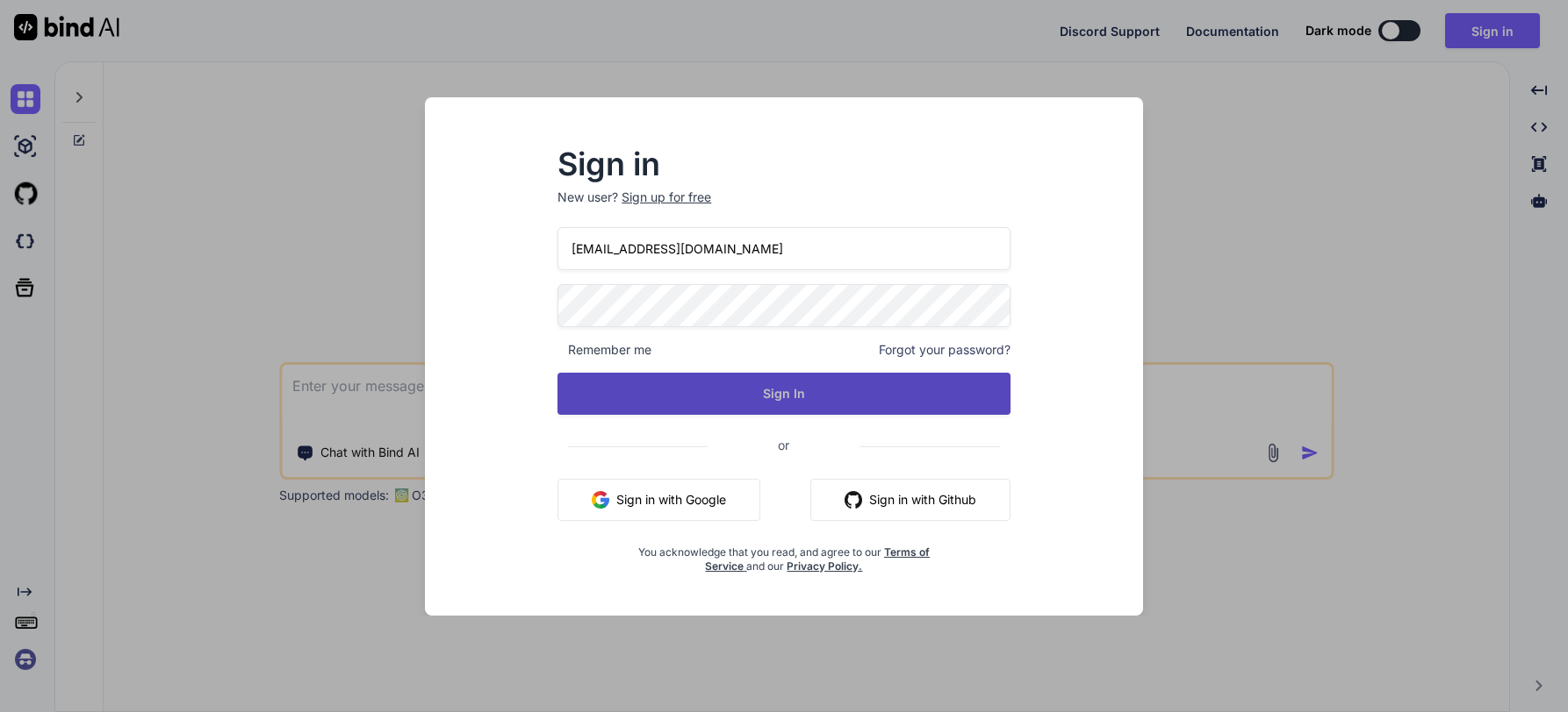
click at [760, 387] on button "Sign In" at bounding box center [783, 393] width 452 height 42
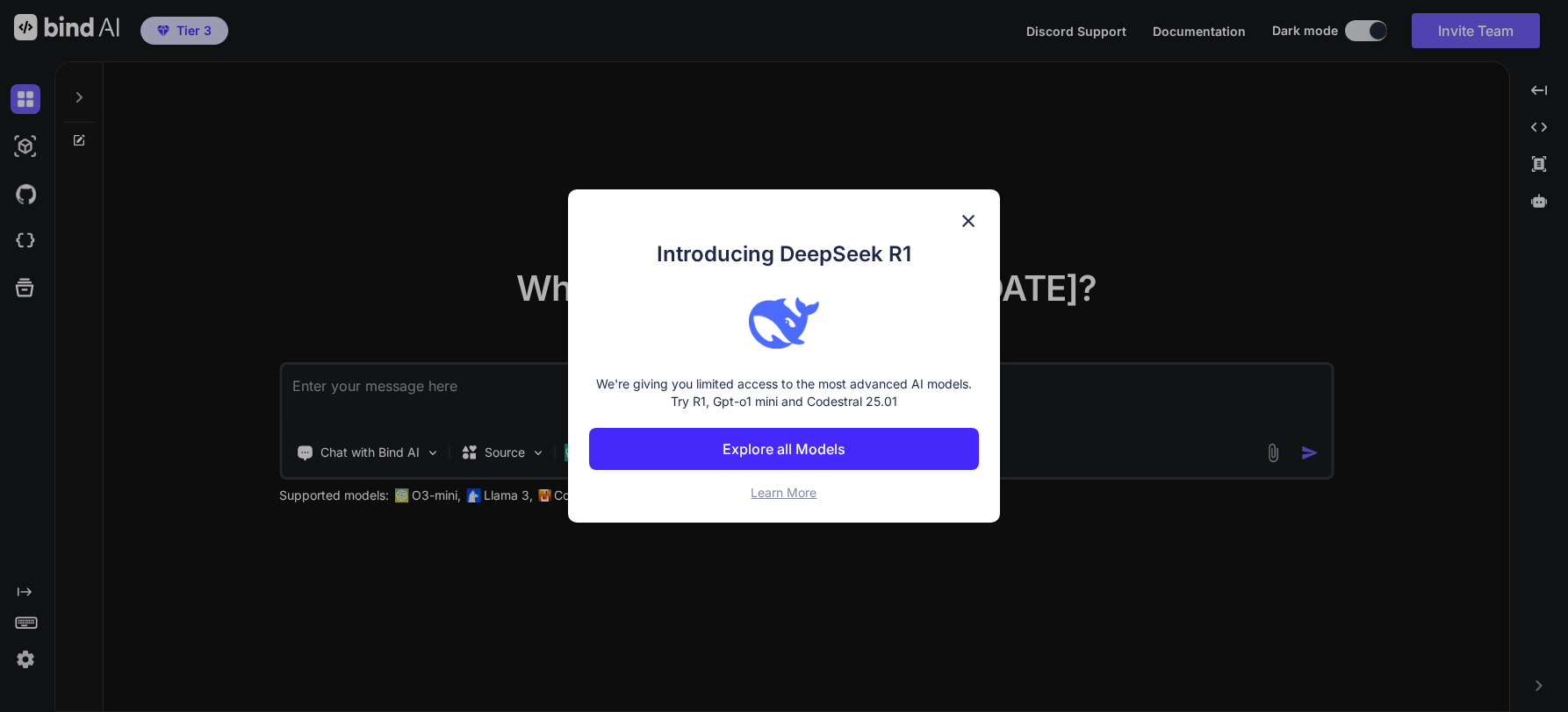
click at [961, 217] on img at bounding box center [968, 220] width 21 height 21
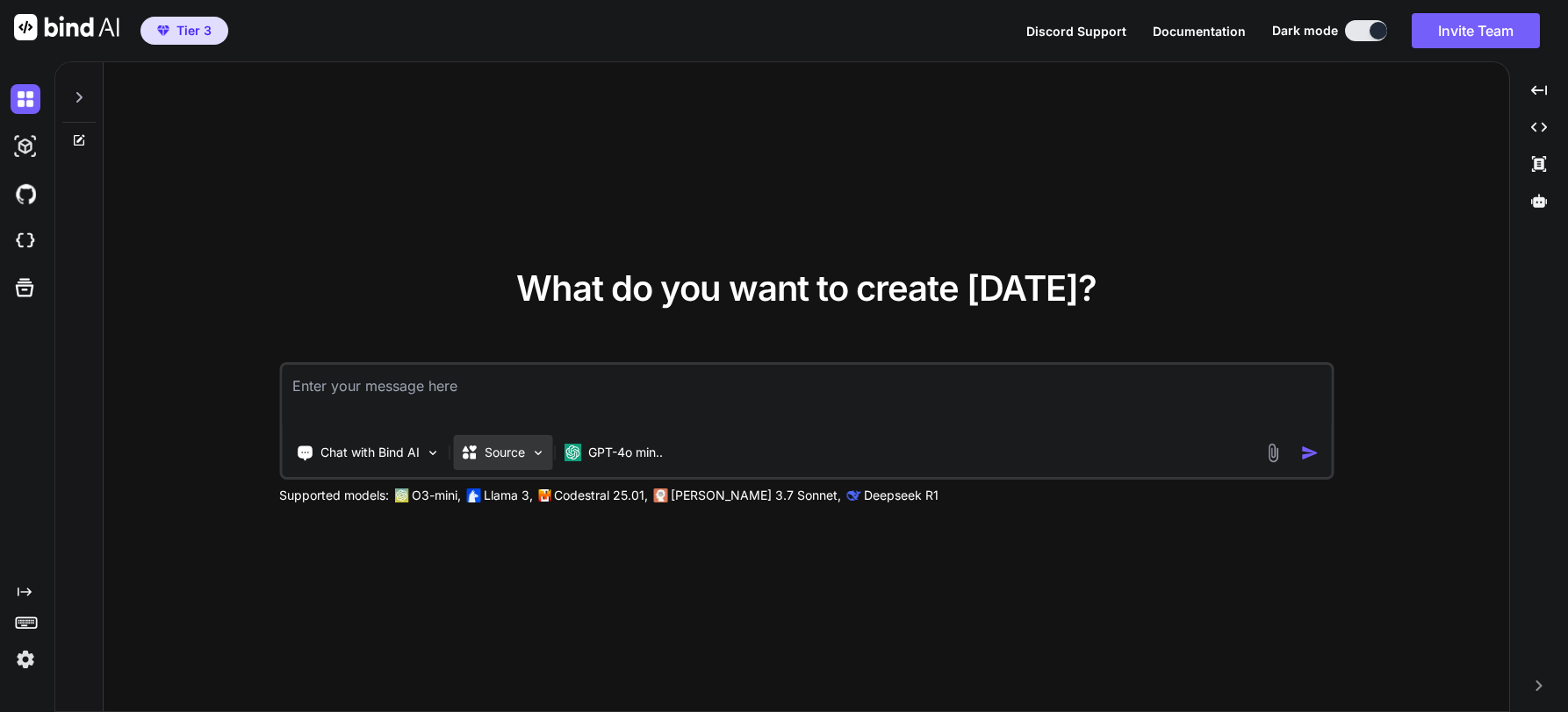
click at [539, 452] on img at bounding box center [538, 453] width 15 height 15
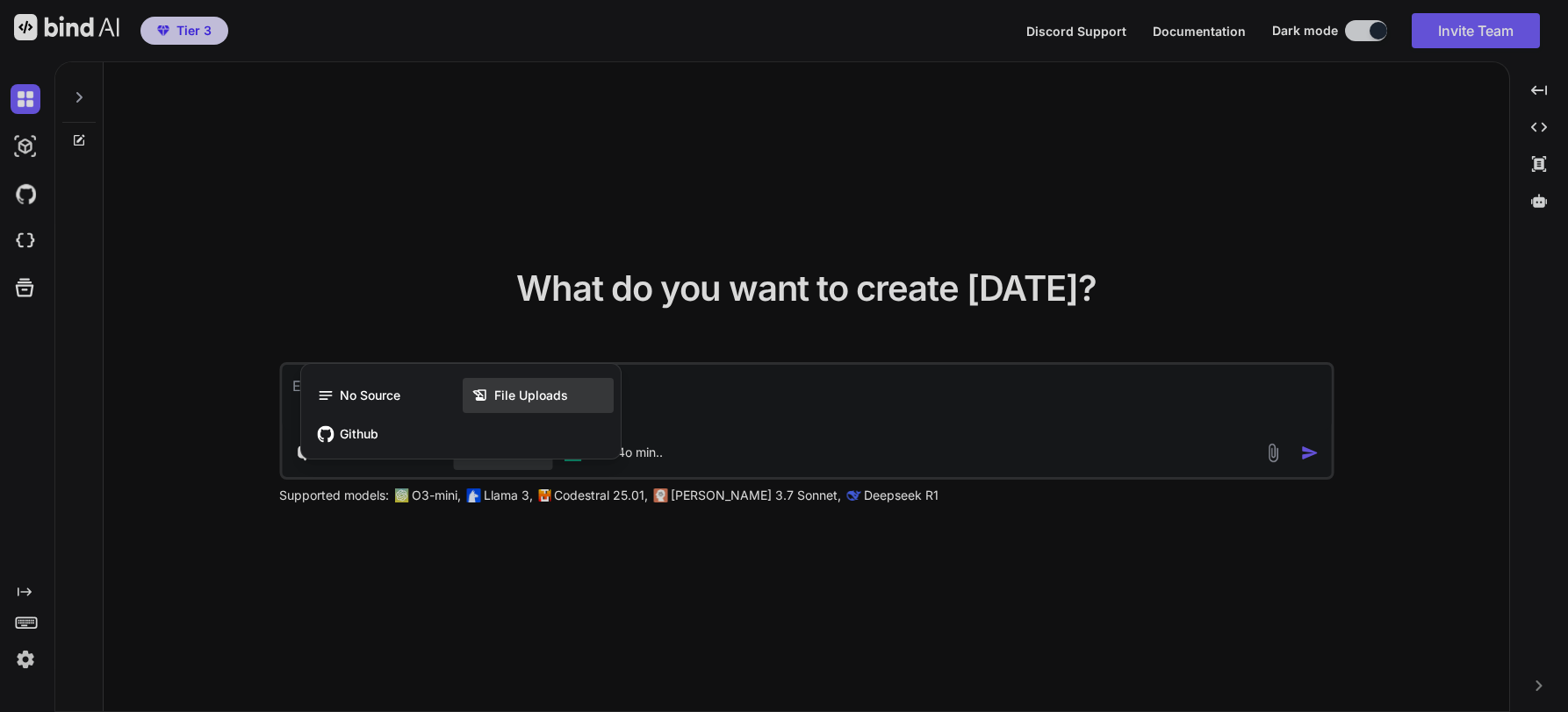
click at [527, 395] on span "File Uploads" at bounding box center [531, 396] width 74 height 18
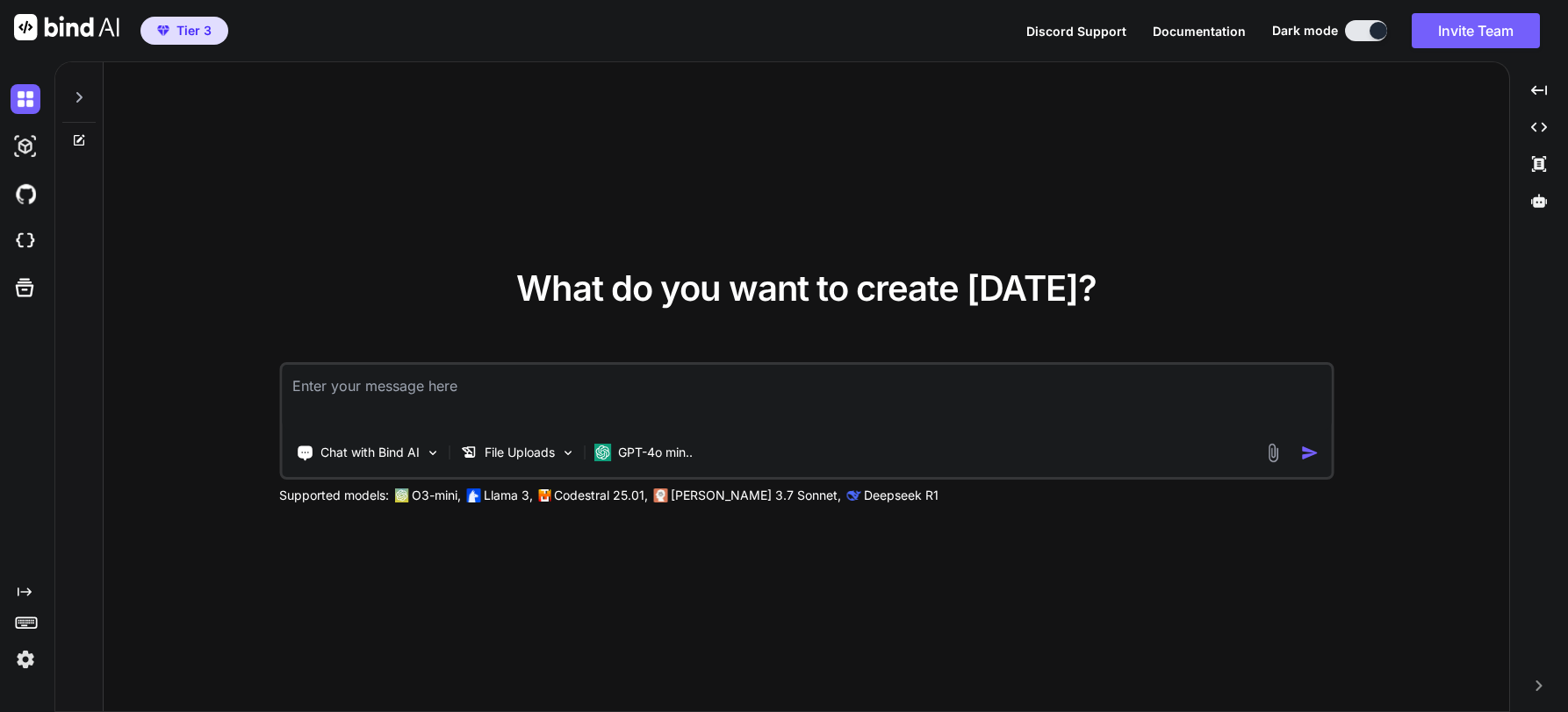
click at [1277, 448] on img at bounding box center [1272, 453] width 20 height 20
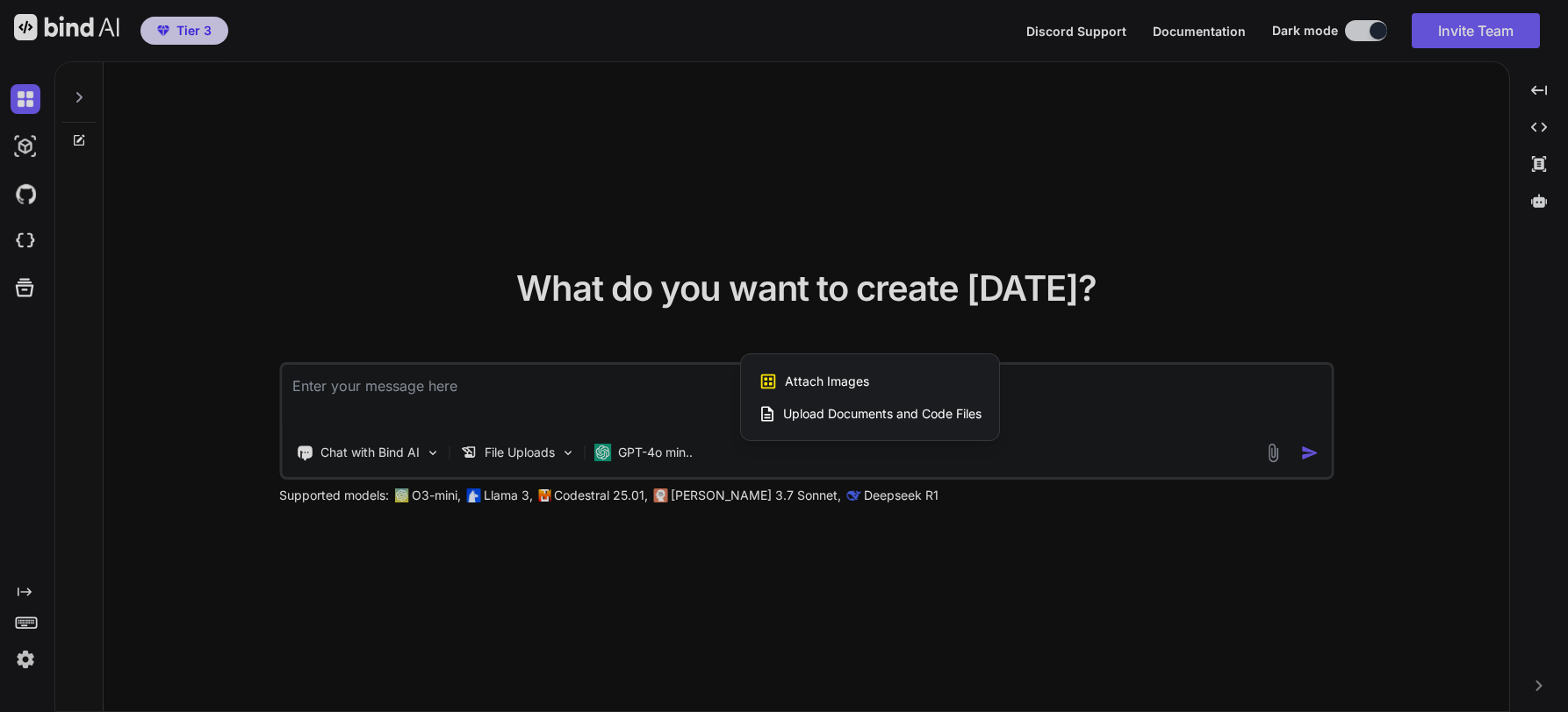
click at [842, 414] on span "Upload Documents and Code Files" at bounding box center [882, 414] width 199 height 18
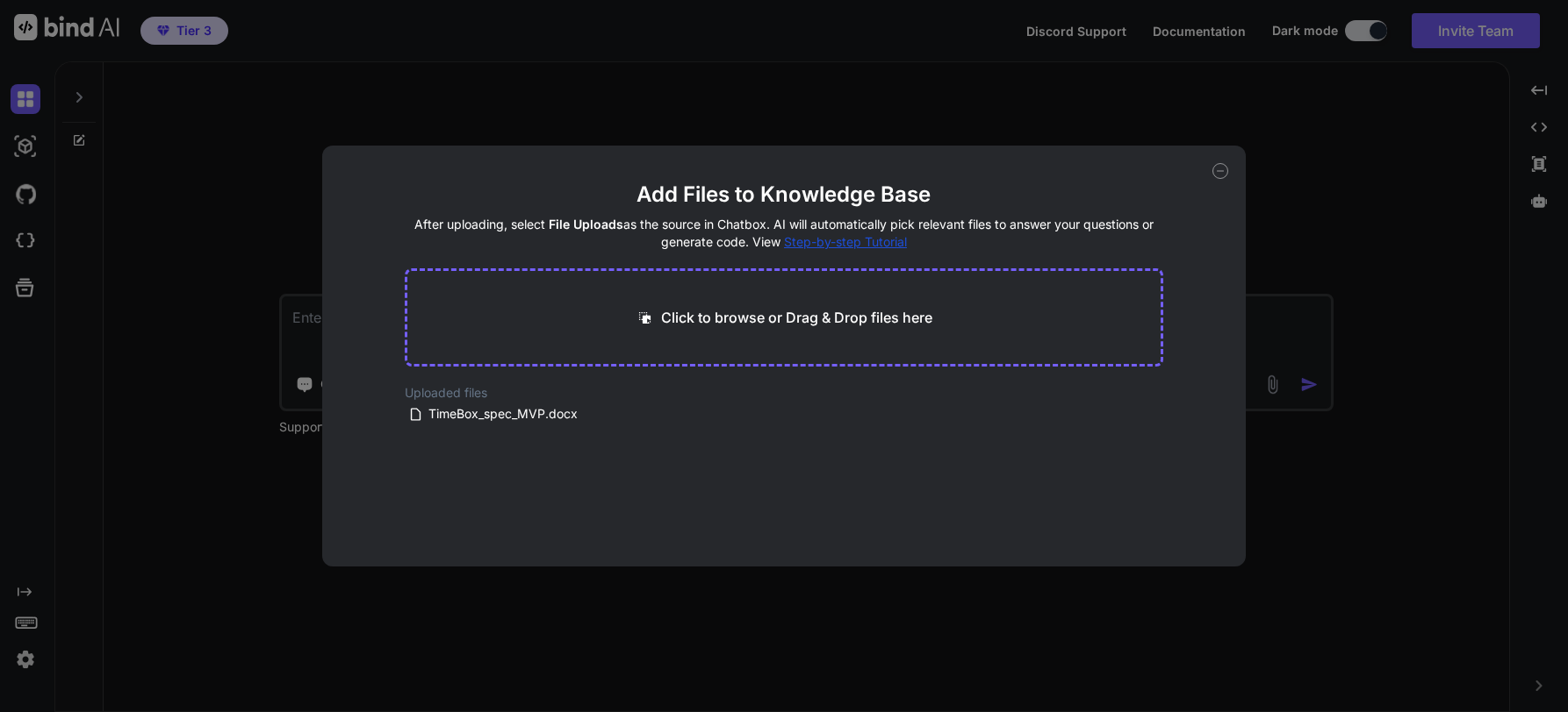
click at [1221, 170] on icon at bounding box center [1220, 171] width 16 height 16
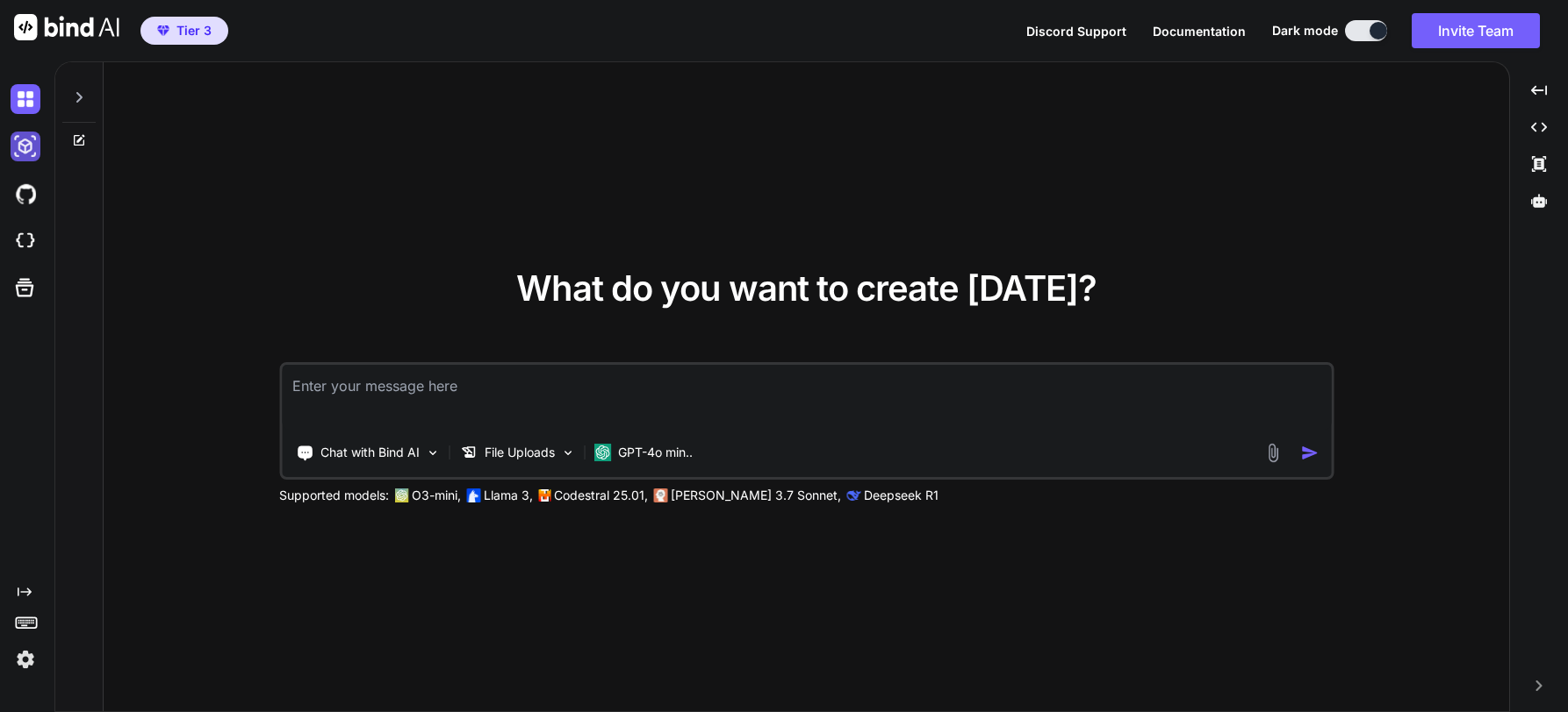
click at [15, 134] on img at bounding box center [26, 147] width 30 height 30
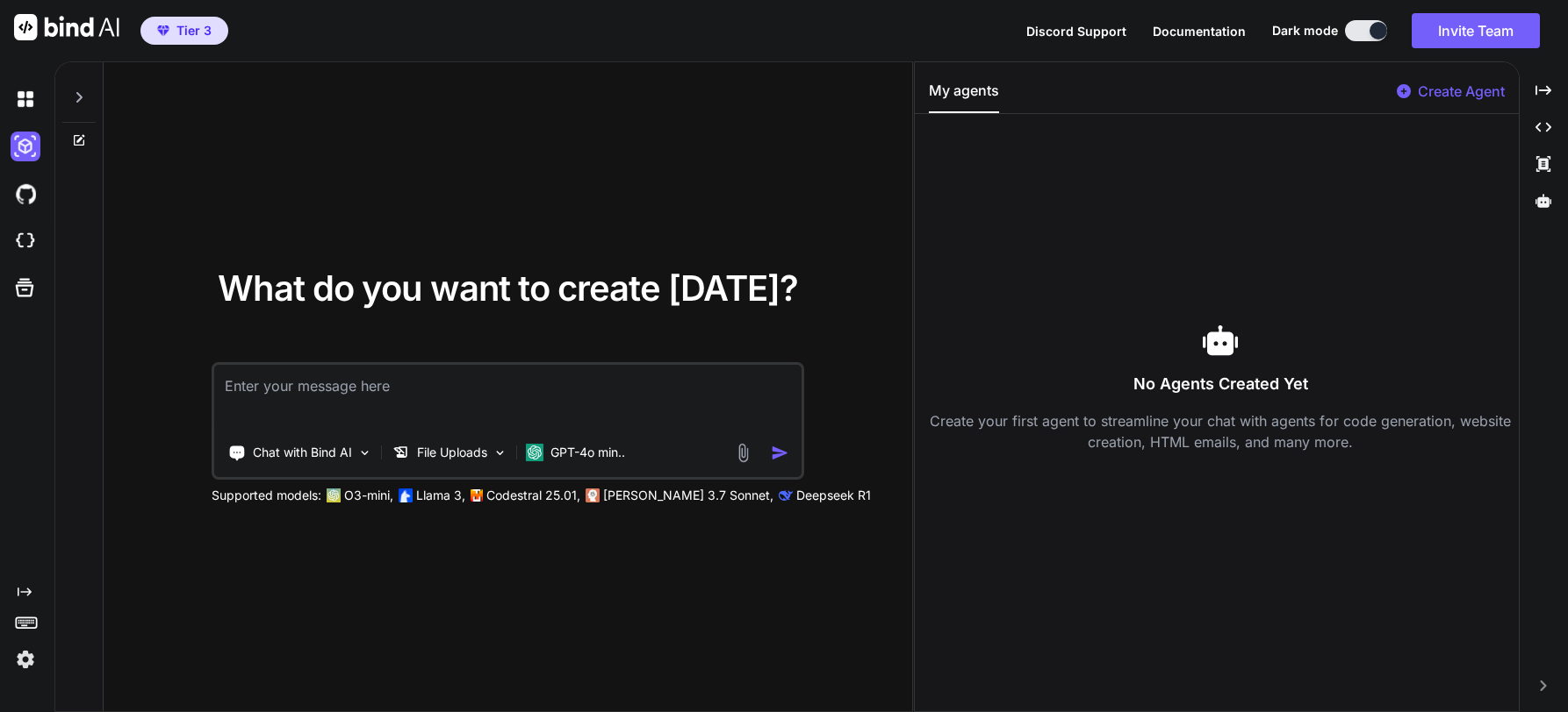
click at [20, 594] on icon "Created with Pixso." at bounding box center [25, 592] width 14 height 14
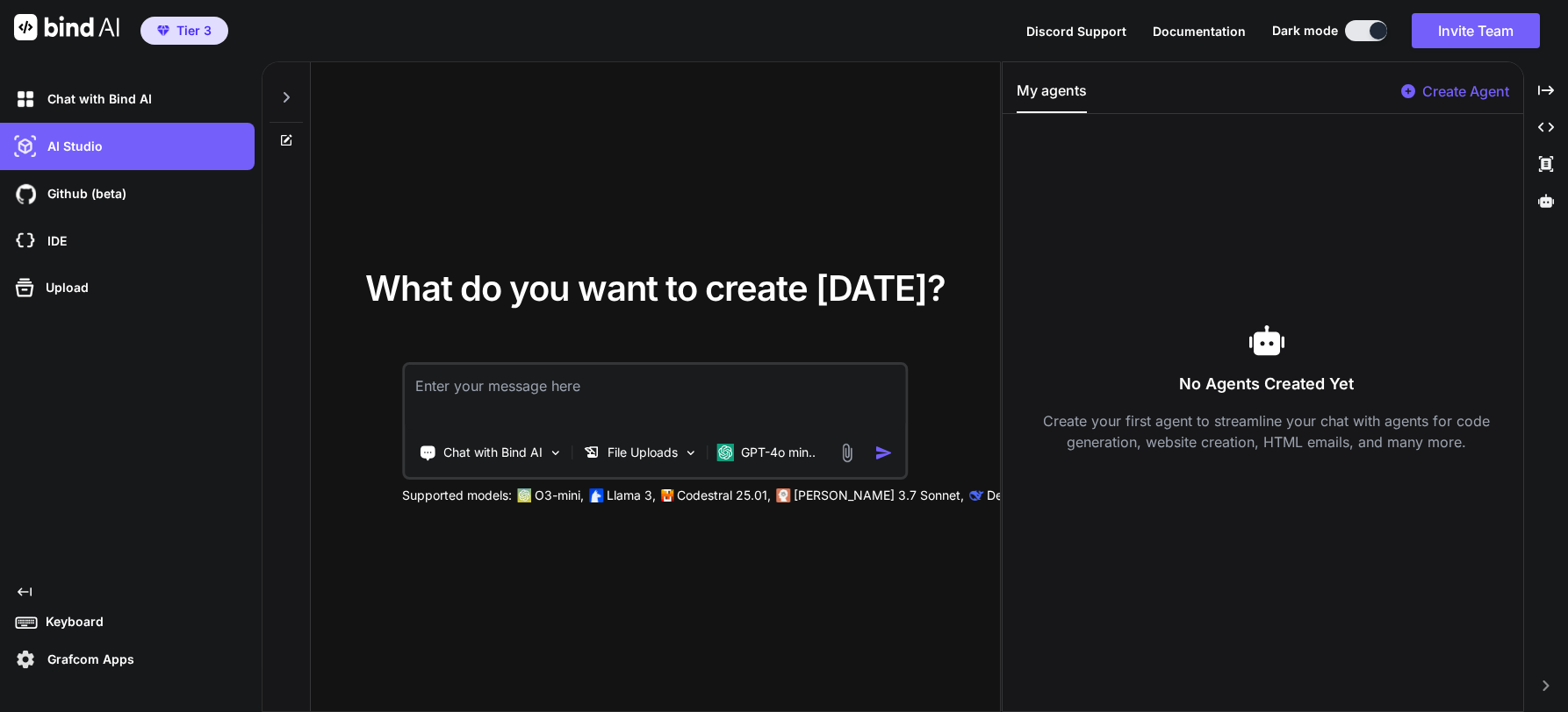
click at [57, 621] on p "Keyboard" at bounding box center [71, 623] width 65 height 18
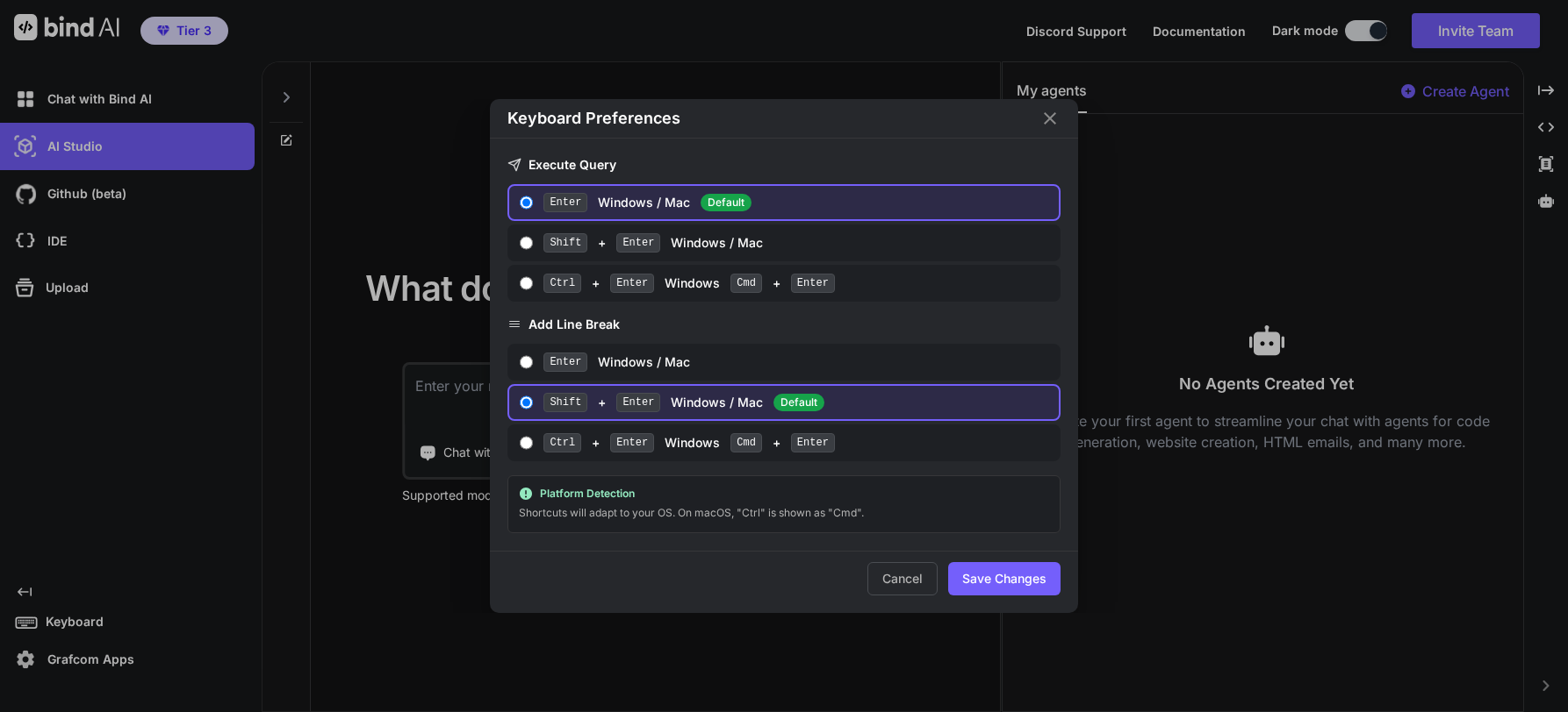
click at [1048, 109] on icon "Close" at bounding box center [1049, 118] width 21 height 21
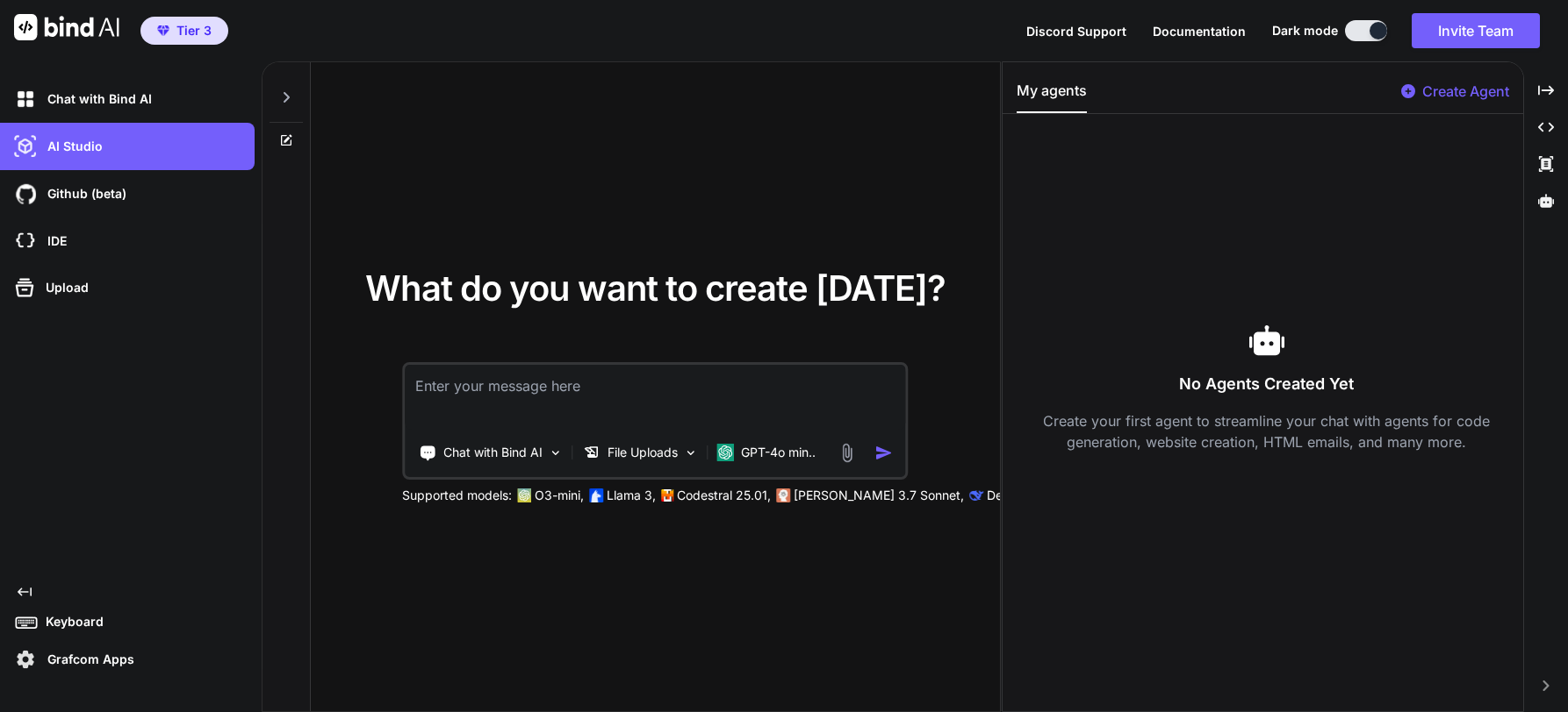
click at [26, 591] on icon "Created with Pixso." at bounding box center [25, 592] width 14 height 14
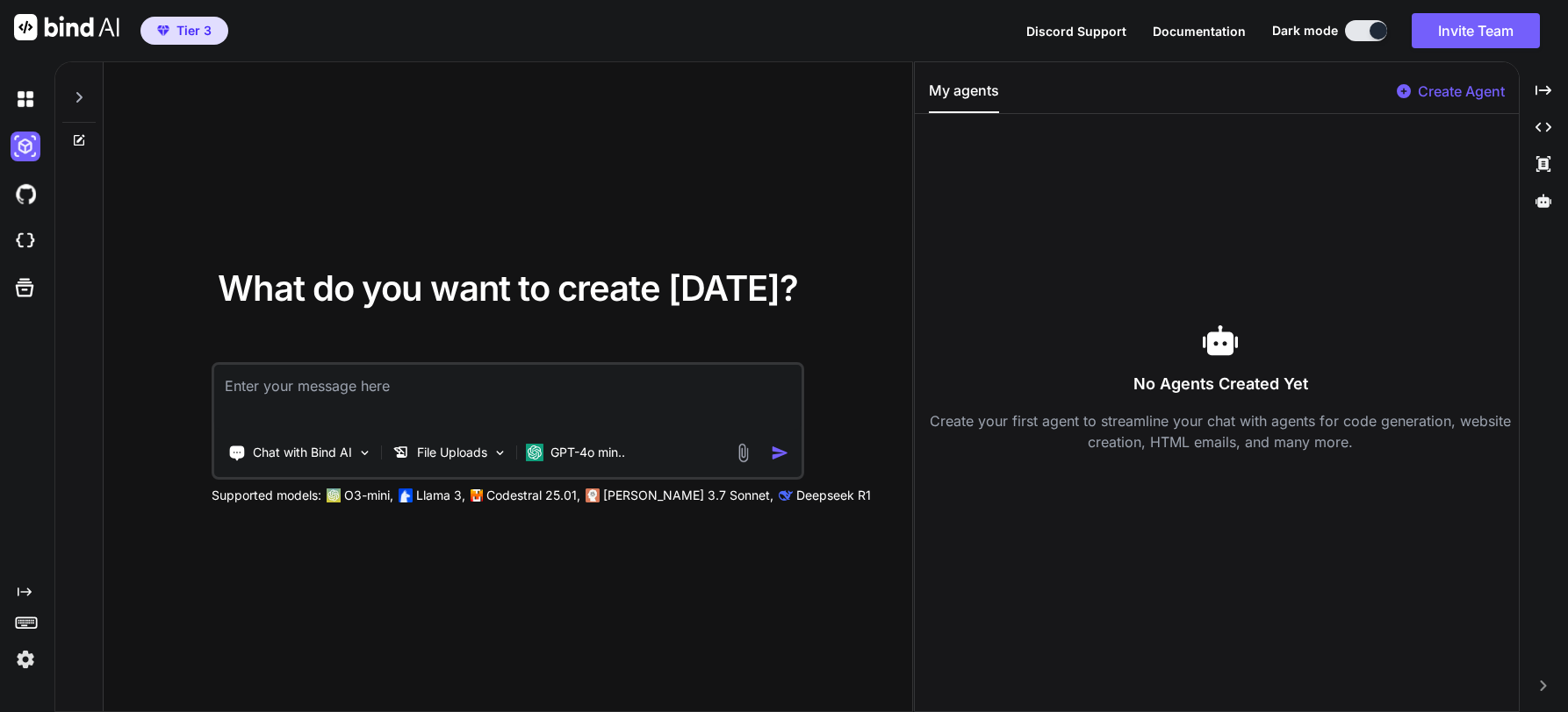
click at [29, 658] on img at bounding box center [26, 659] width 30 height 30
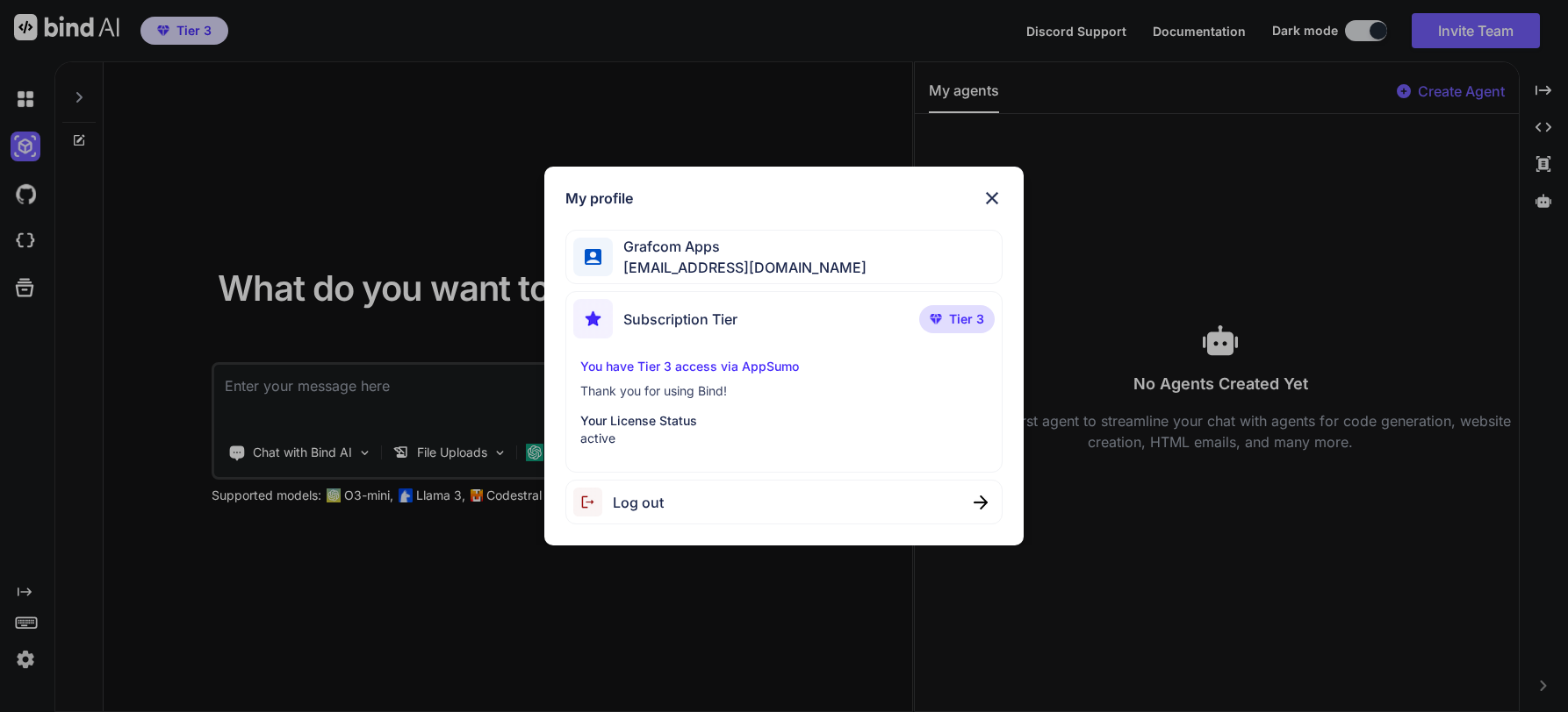
click at [670, 313] on span "Subscription Tier" at bounding box center [680, 319] width 114 height 21
click at [692, 251] on span "Grafcom Apps" at bounding box center [739, 246] width 253 height 21
click at [991, 198] on img at bounding box center [992, 198] width 21 height 21
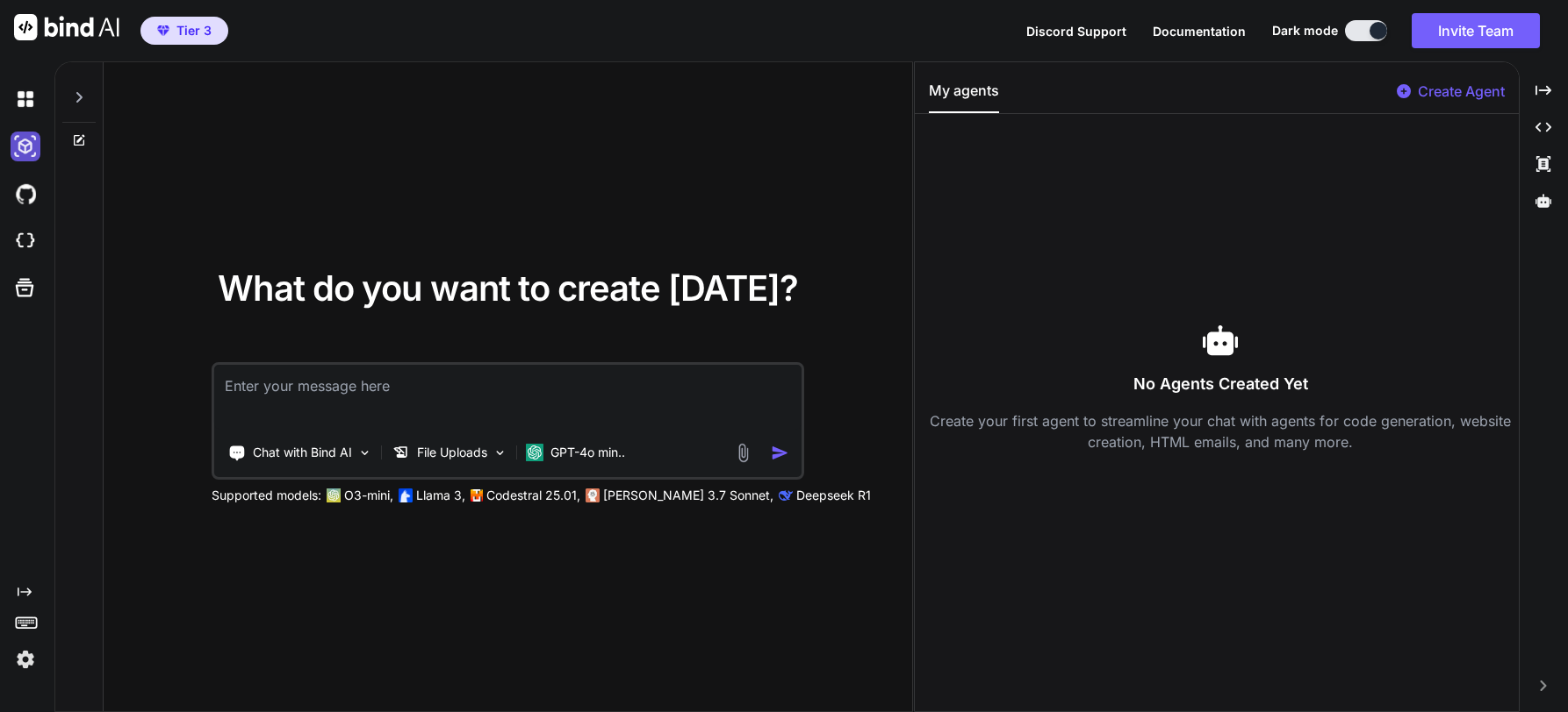
click at [23, 140] on img at bounding box center [26, 147] width 30 height 30
click at [80, 98] on icon at bounding box center [79, 97] width 6 height 11
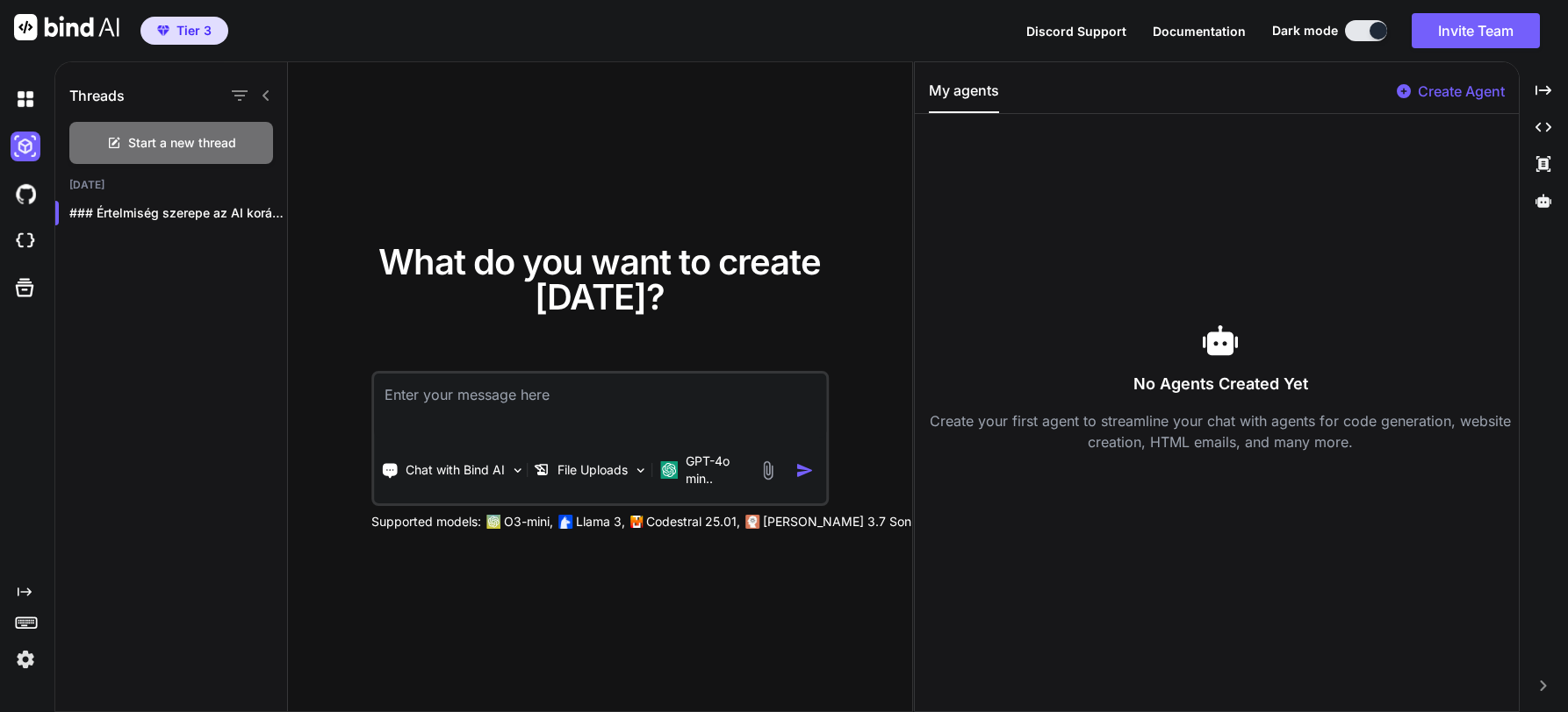
click at [267, 93] on icon at bounding box center [265, 95] width 6 height 11
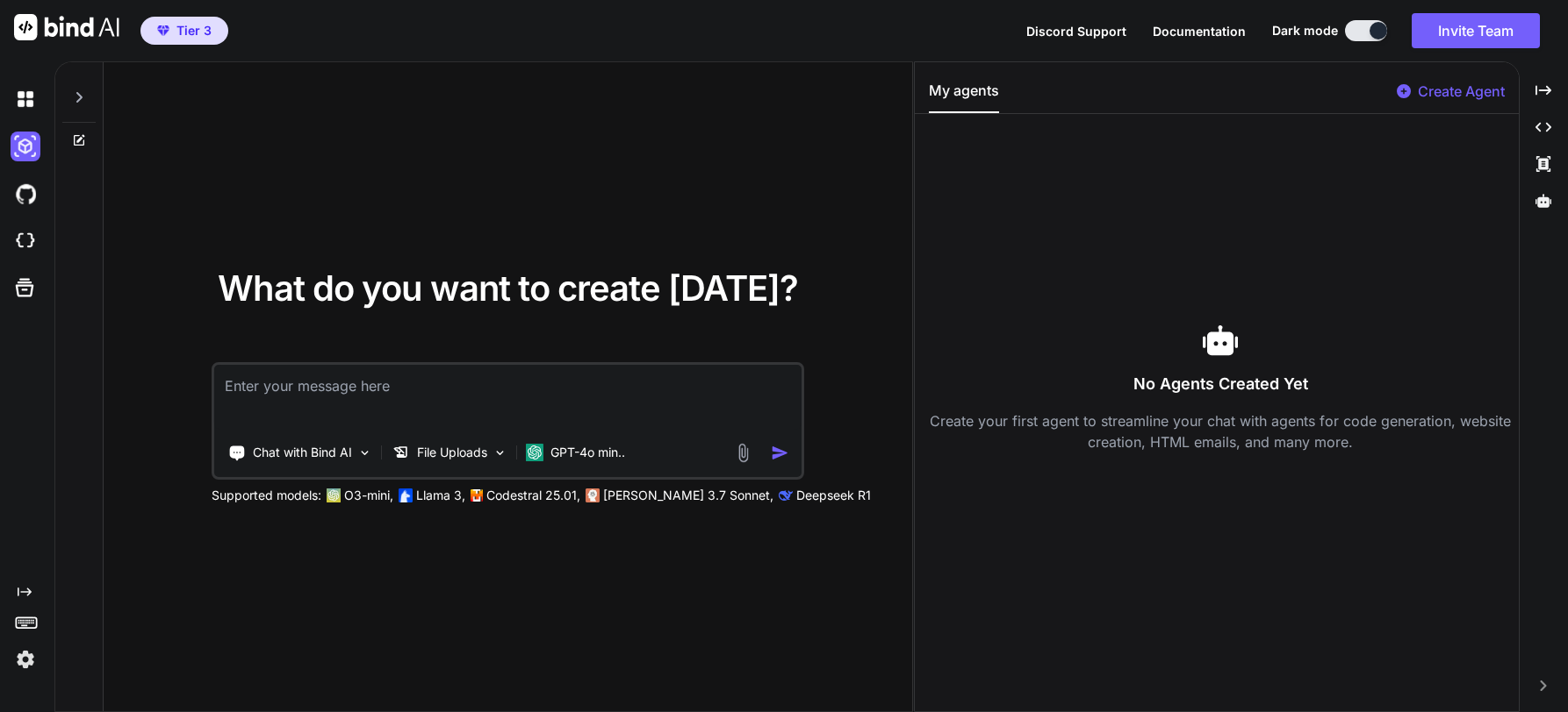
click at [418, 109] on div "What do you want to create today? Chat with Bind AI File Uploads GPT-4o min.. S…" at bounding box center [508, 388] width 809 height 651
click at [1548, 127] on icon "Created with Pixso." at bounding box center [1543, 127] width 16 height 16
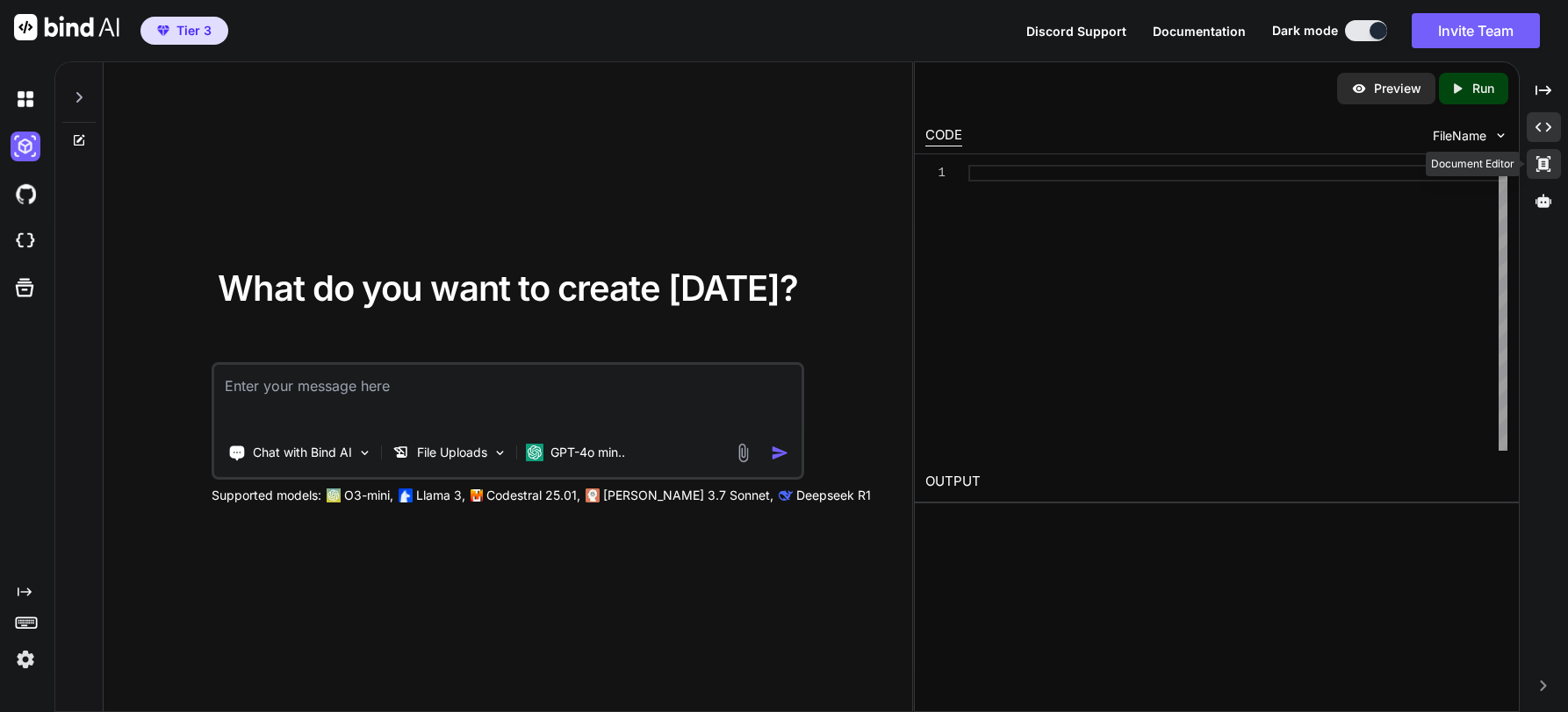
click at [1540, 162] on icon at bounding box center [1543, 164] width 14 height 16
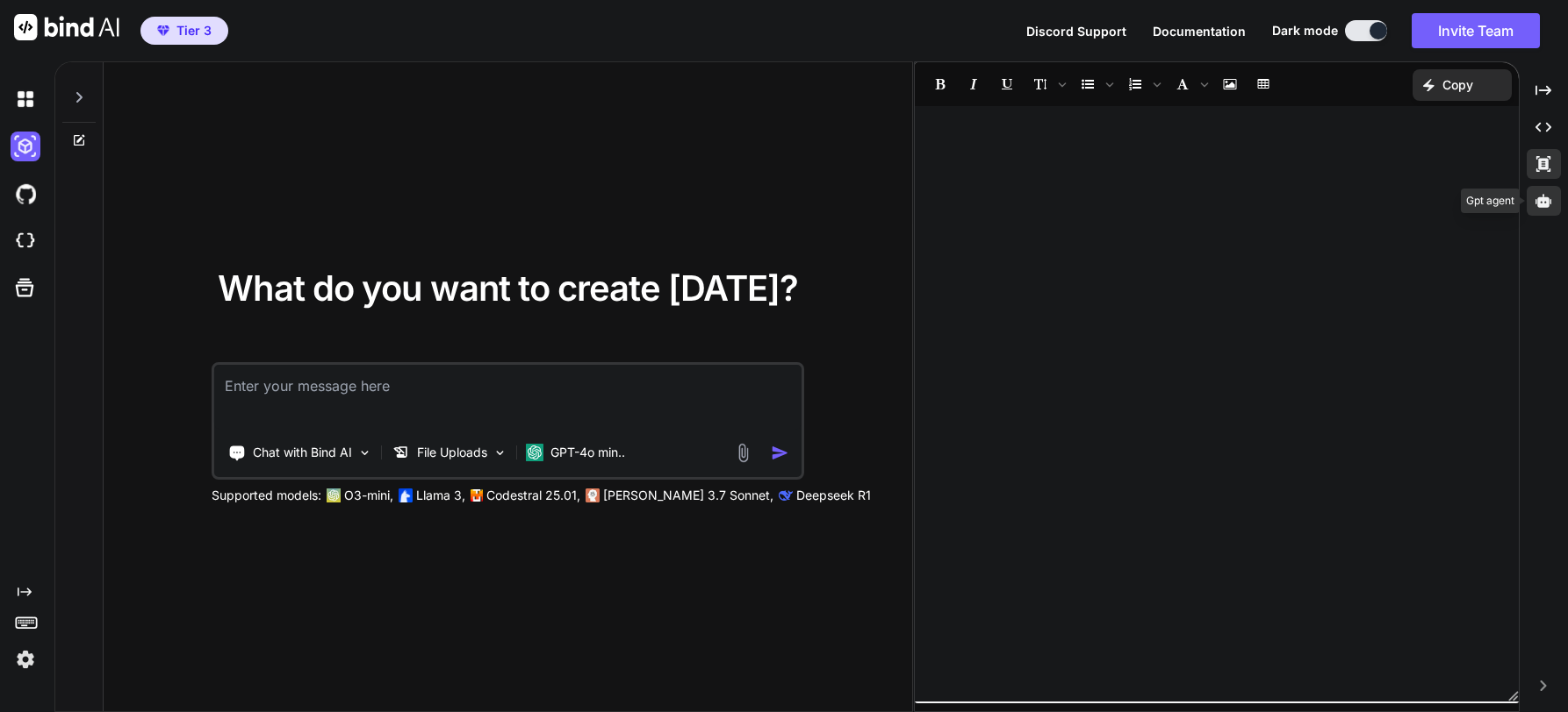
click at [1533, 202] on div at bounding box center [1543, 201] width 34 height 30
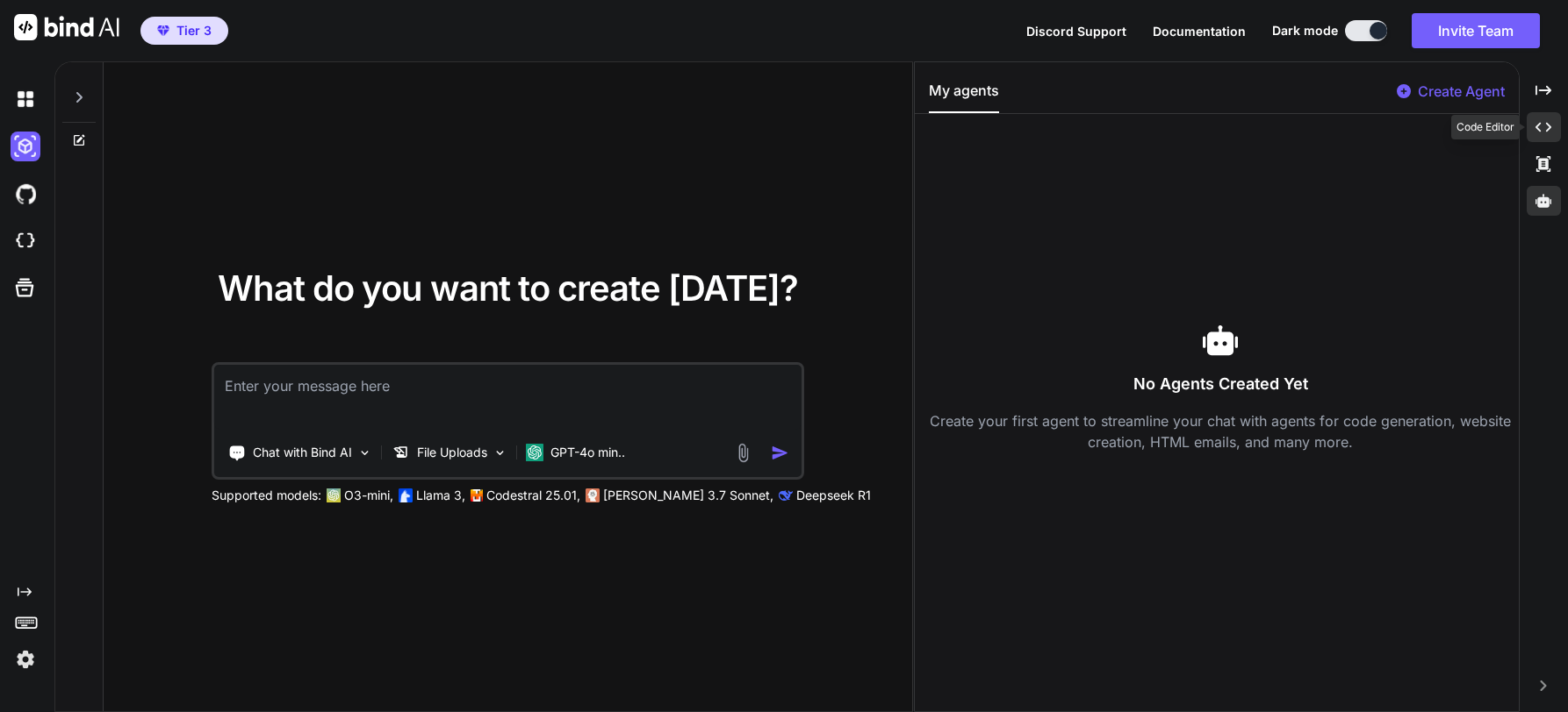
click at [1539, 124] on icon at bounding box center [1543, 128] width 16 height 10
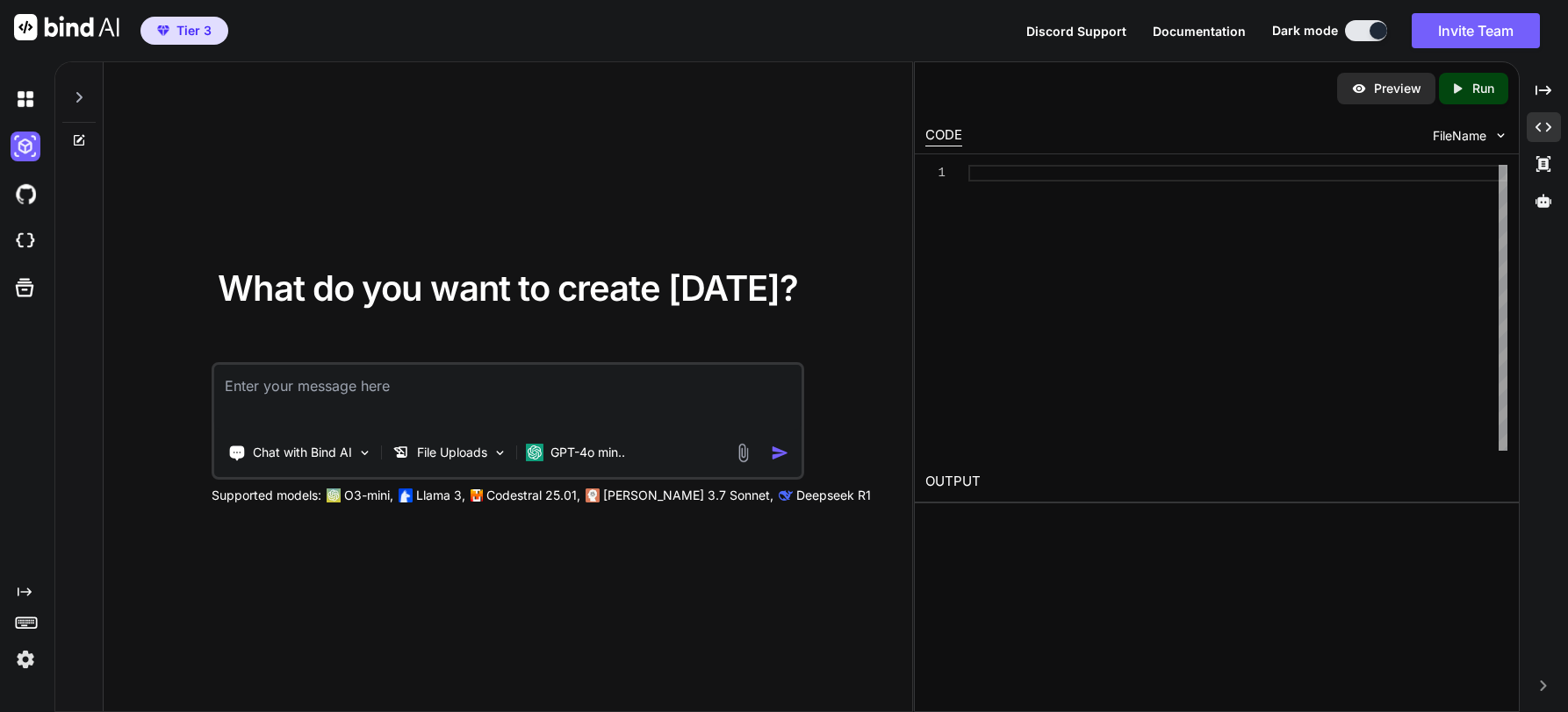
click at [82, 95] on icon at bounding box center [78, 97] width 14 height 14
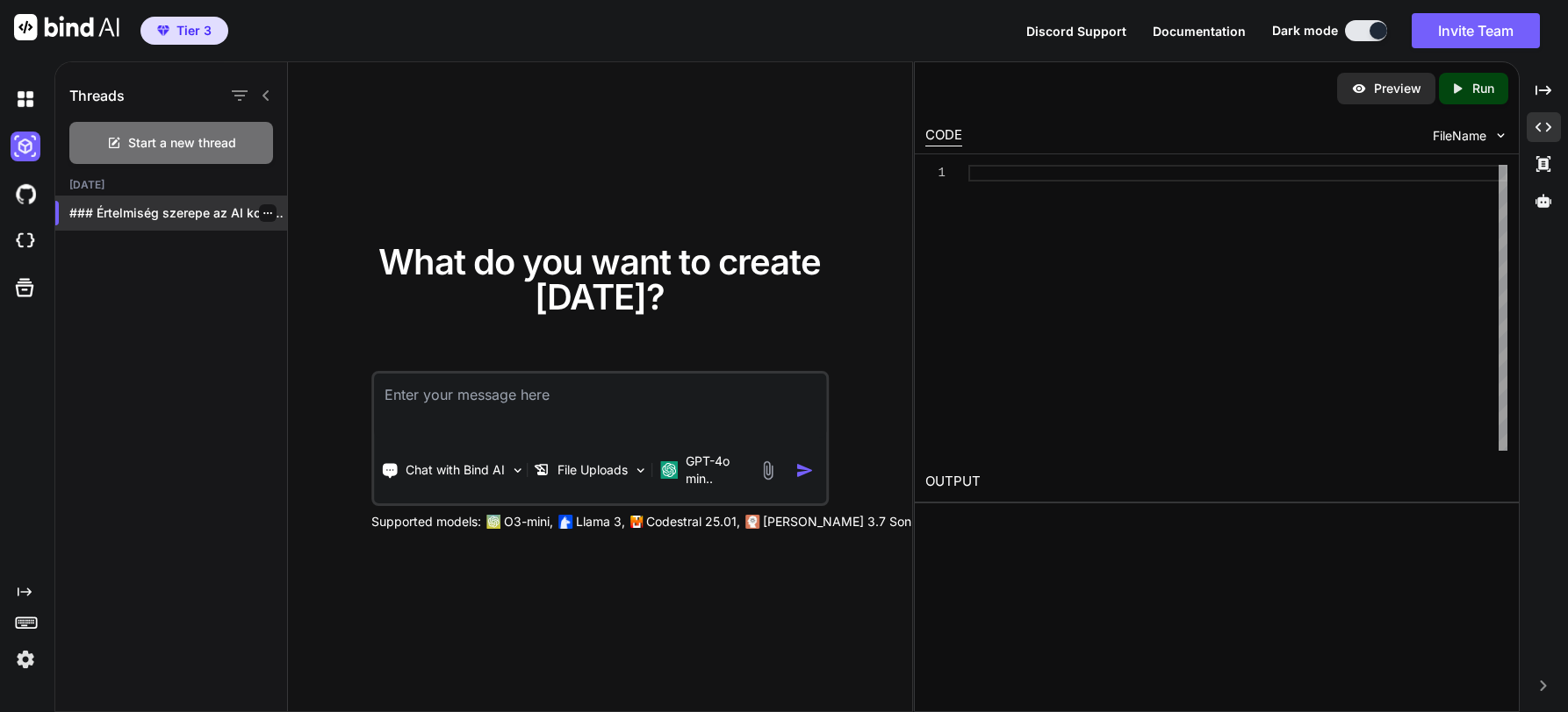
click at [154, 213] on p "### Értelmiség szerepe az AI korában Az..." at bounding box center [178, 214] width 218 height 18
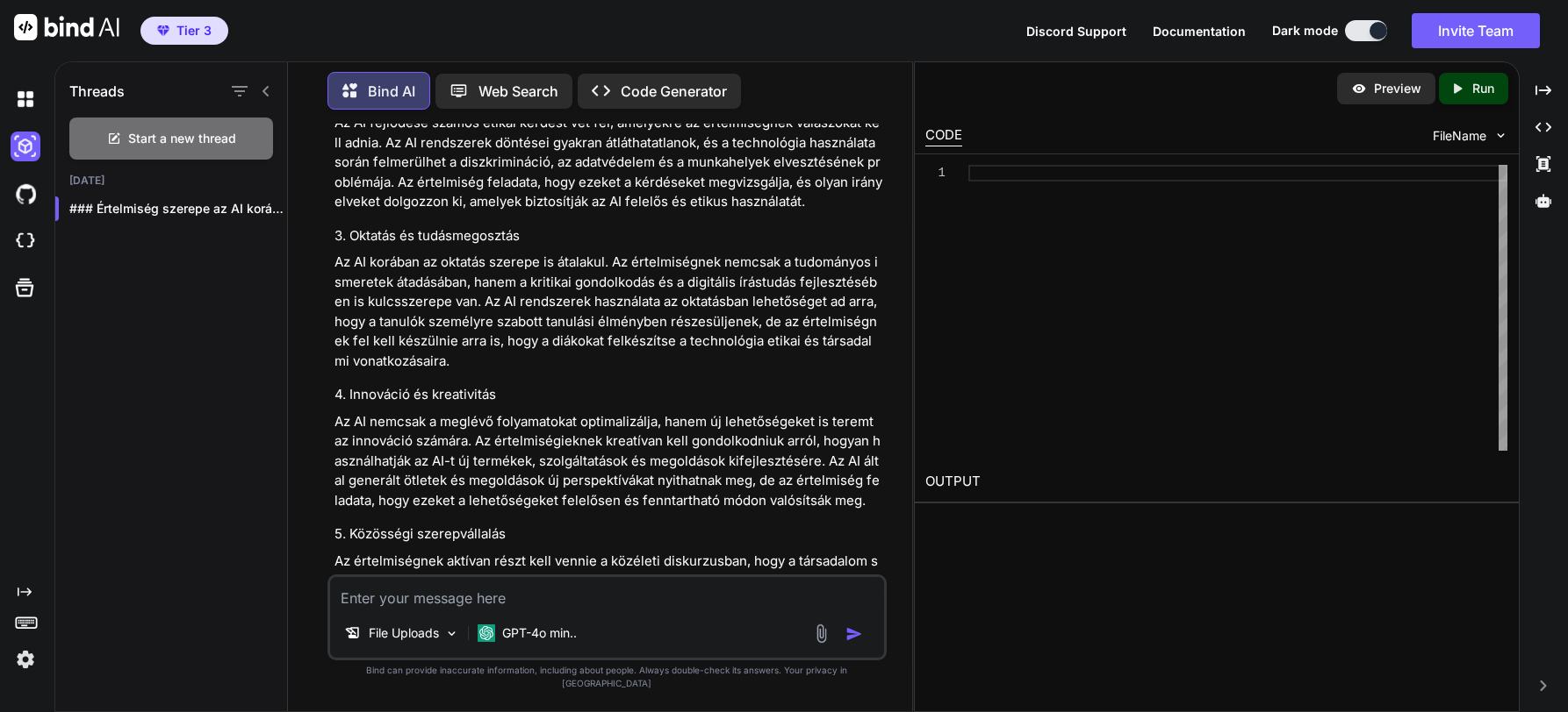
scroll to position [699, 0]
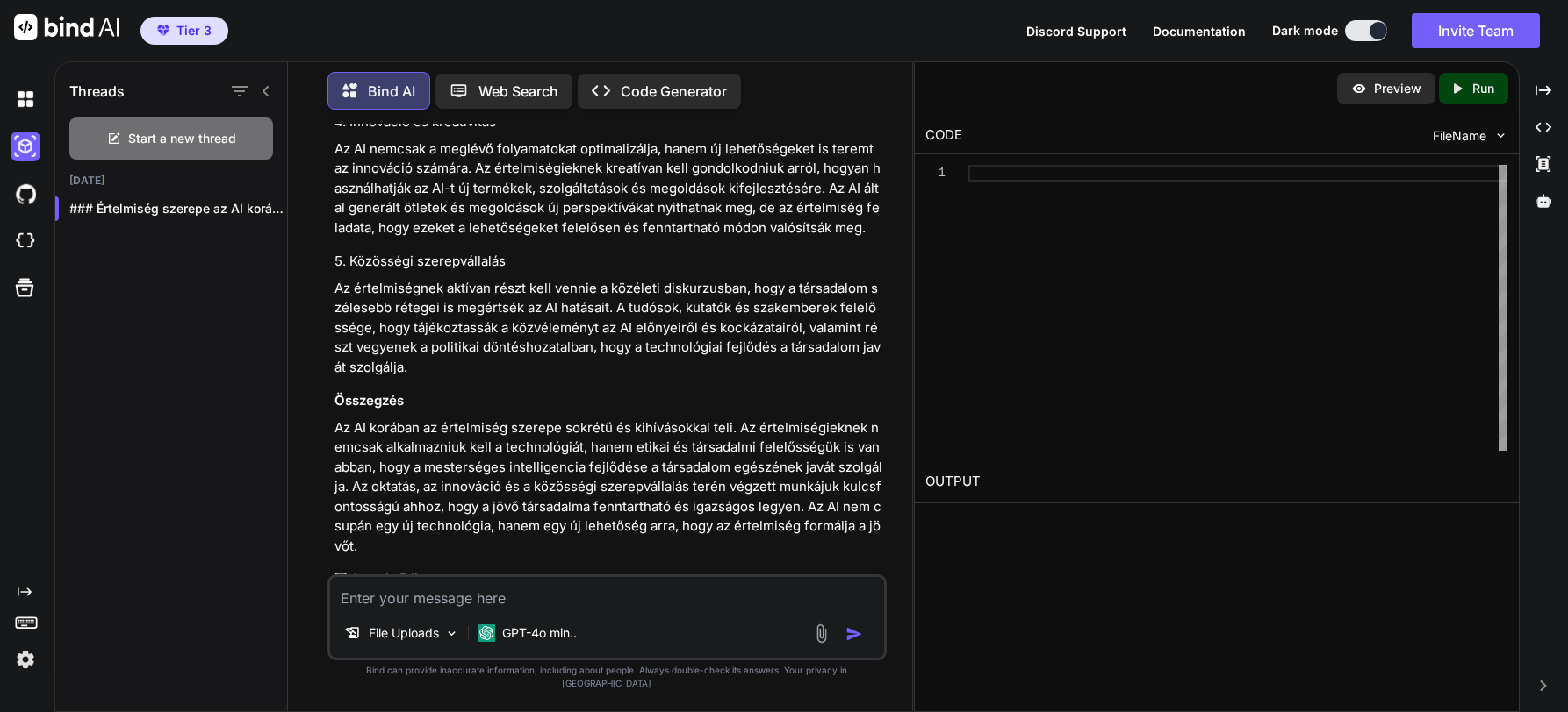
click at [490, 440] on p "Az AI korában az értelmiség szerepe sokrétű és kihívásokkal teli. Az értelmiség…" at bounding box center [609, 488] width 549 height 139
click at [1542, 166] on icon "Created with Pixso." at bounding box center [1543, 164] width 16 height 16
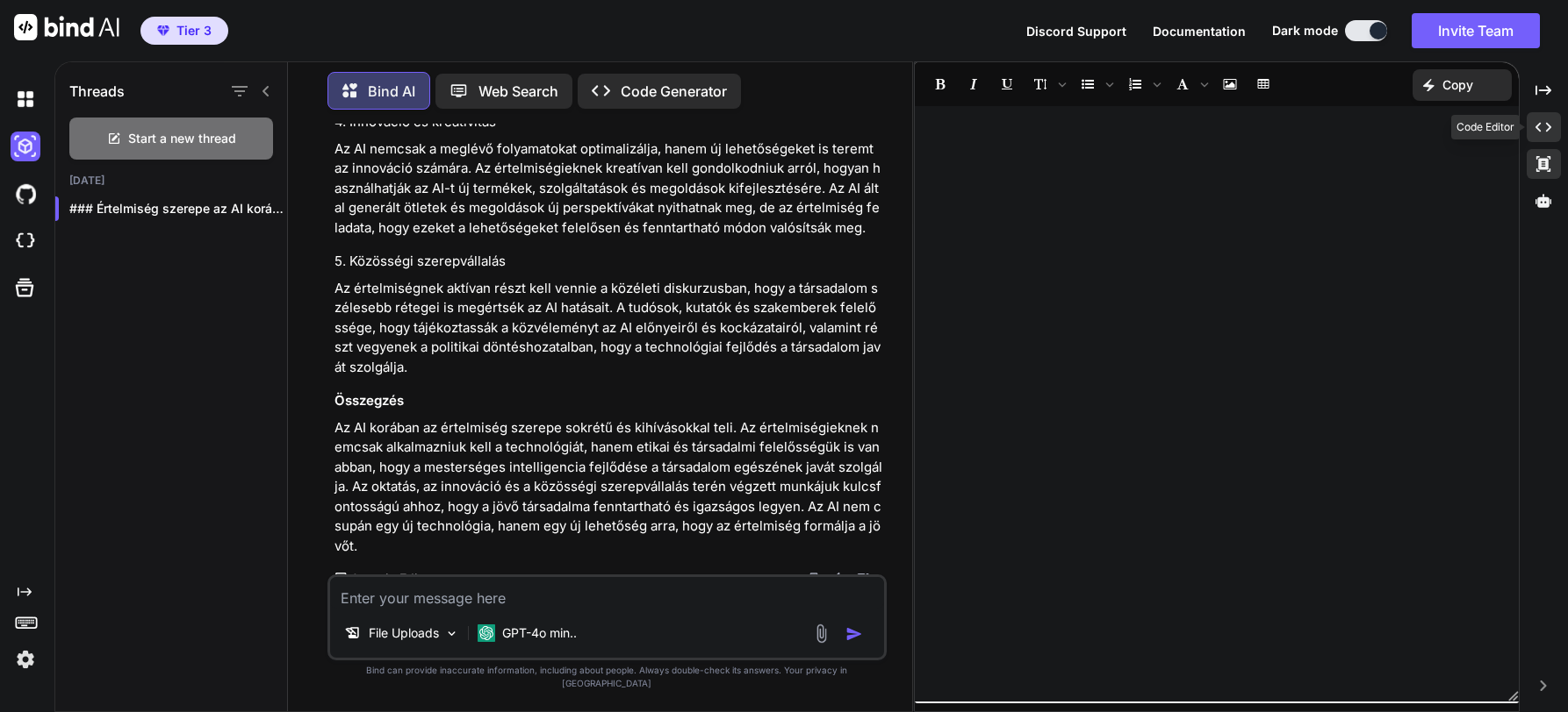
click at [1540, 126] on icon "Created with Pixso." at bounding box center [1543, 127] width 16 height 16
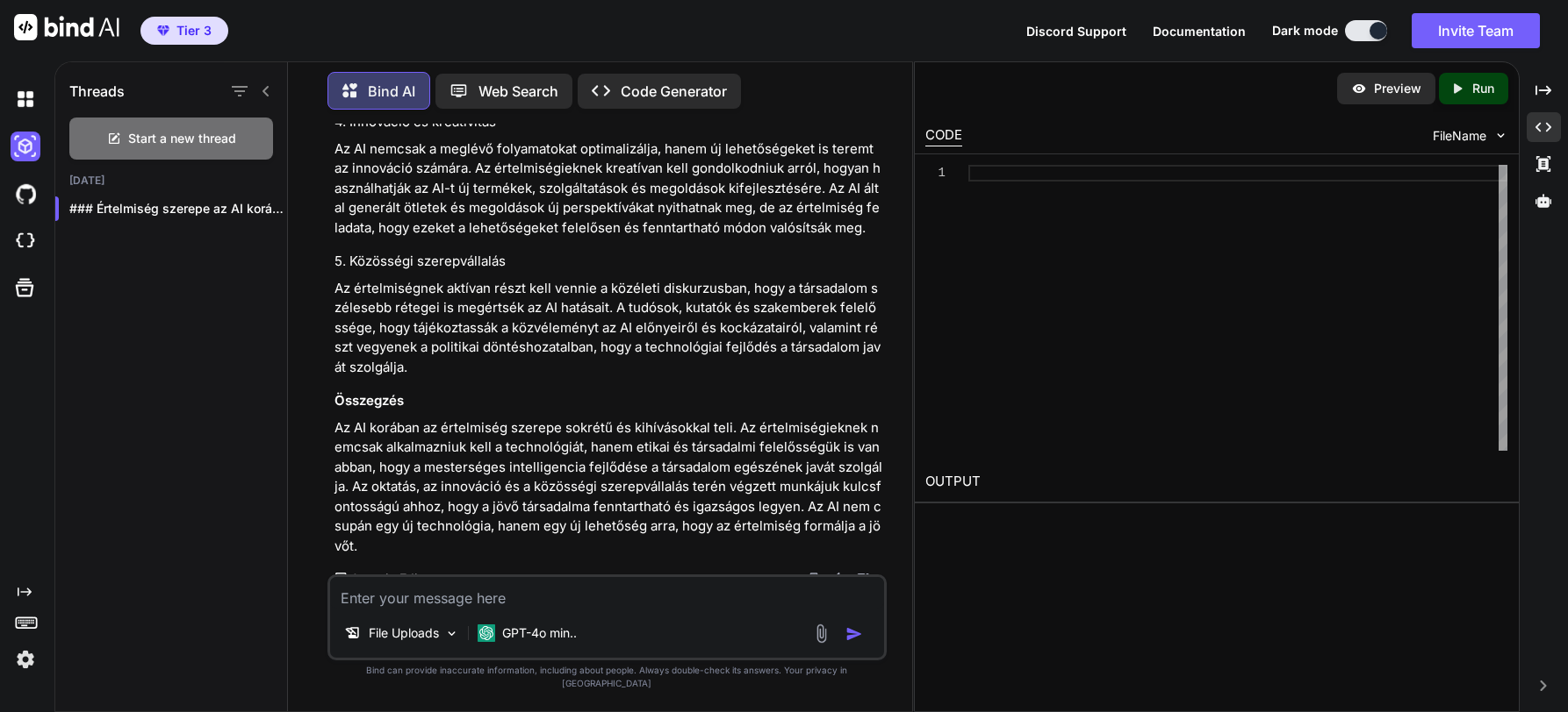
click at [523, 80] on p "Web Search" at bounding box center [518, 90] width 79 height 21
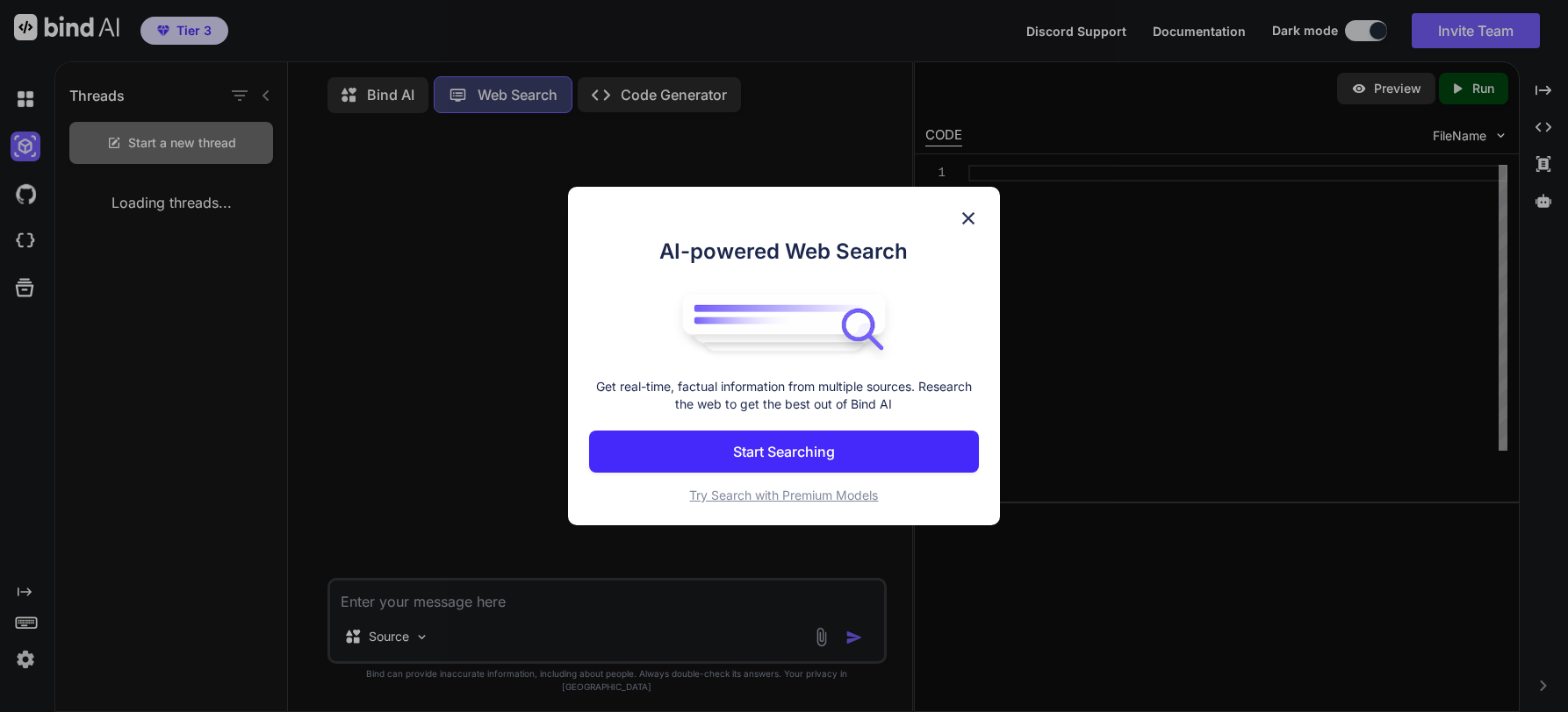
scroll to position [19, 0]
click at [965, 213] on img at bounding box center [968, 217] width 21 height 21
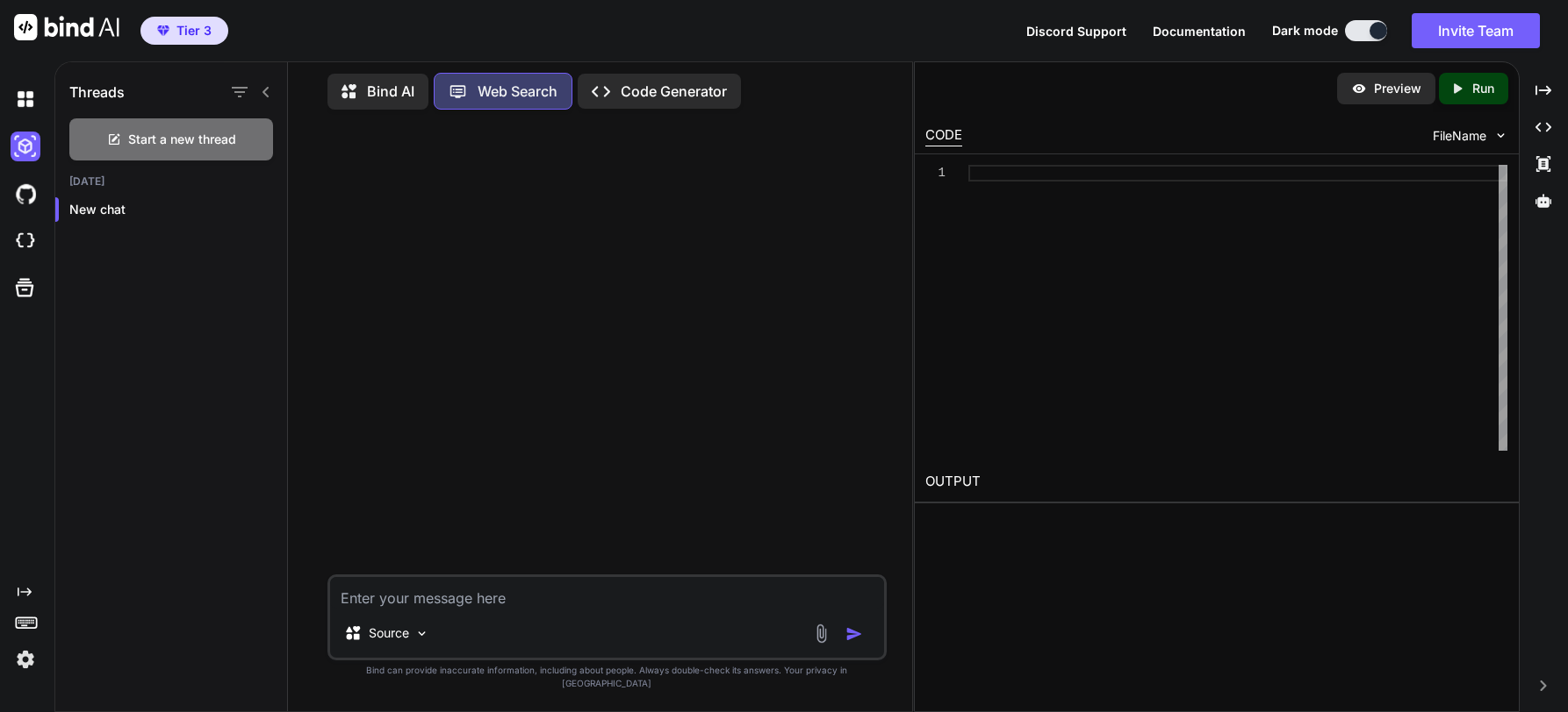
click at [677, 80] on p "Code Generator" at bounding box center [674, 90] width 106 height 21
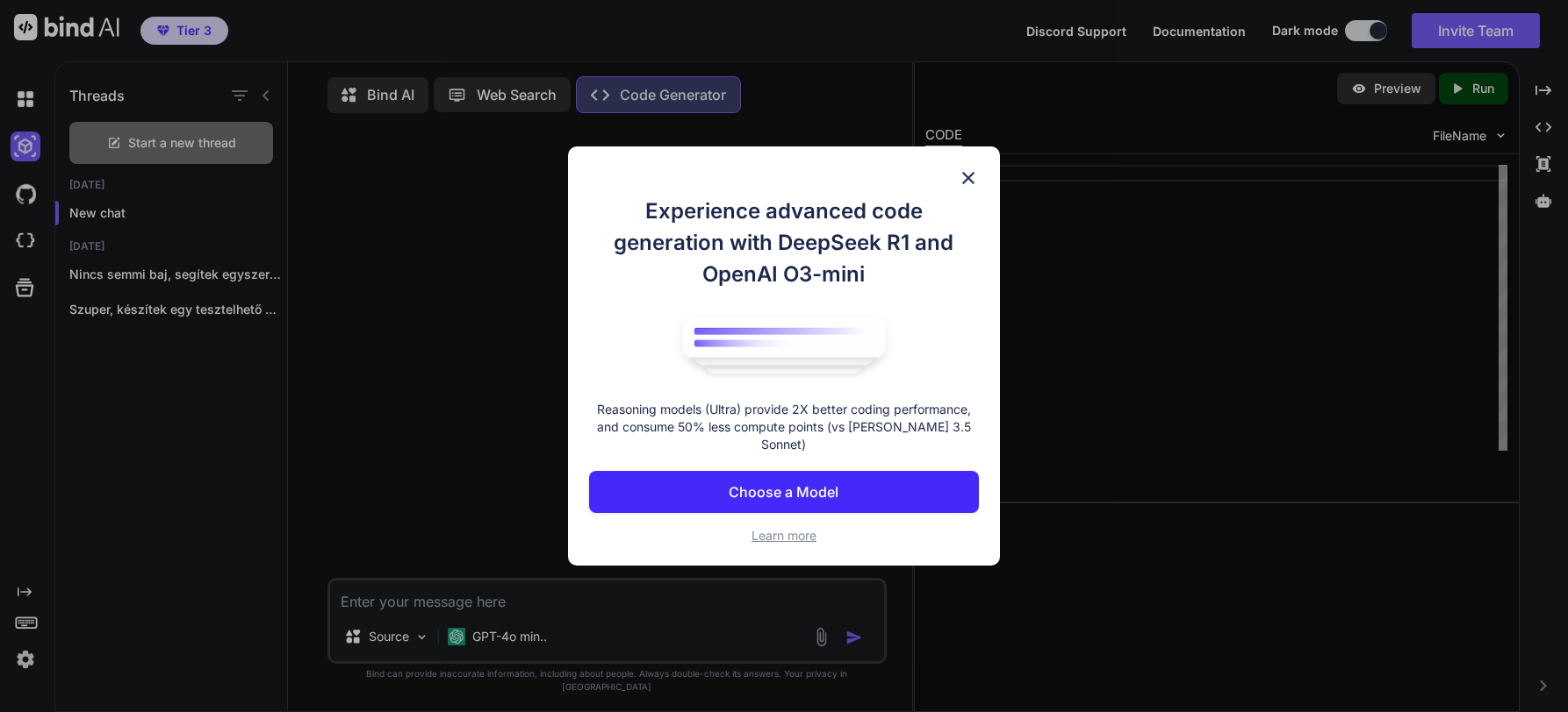
click at [966, 187] on img at bounding box center [968, 178] width 21 height 21
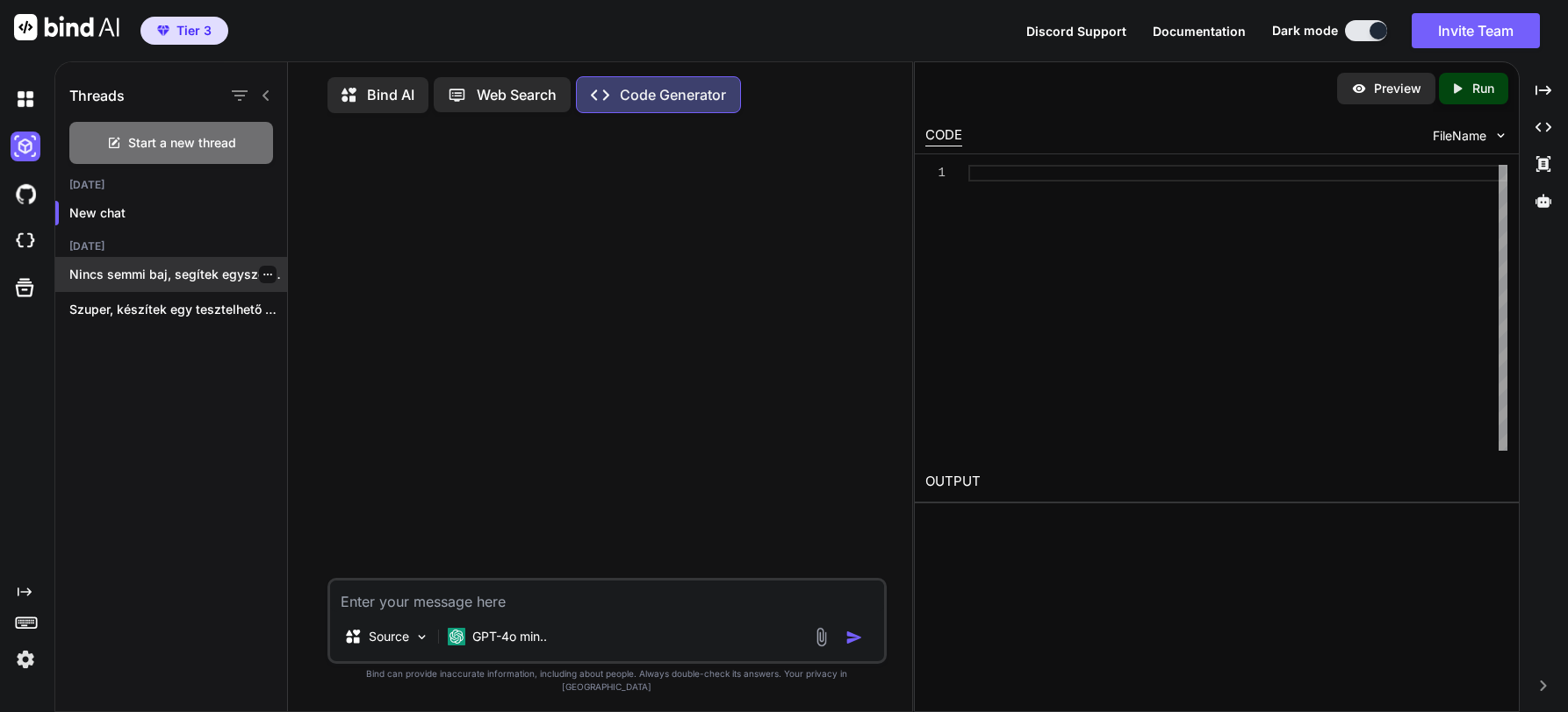
click at [162, 272] on p "Nincs semmi baj, segítek egyszerűen megérthető módon...." at bounding box center [178, 275] width 218 height 18
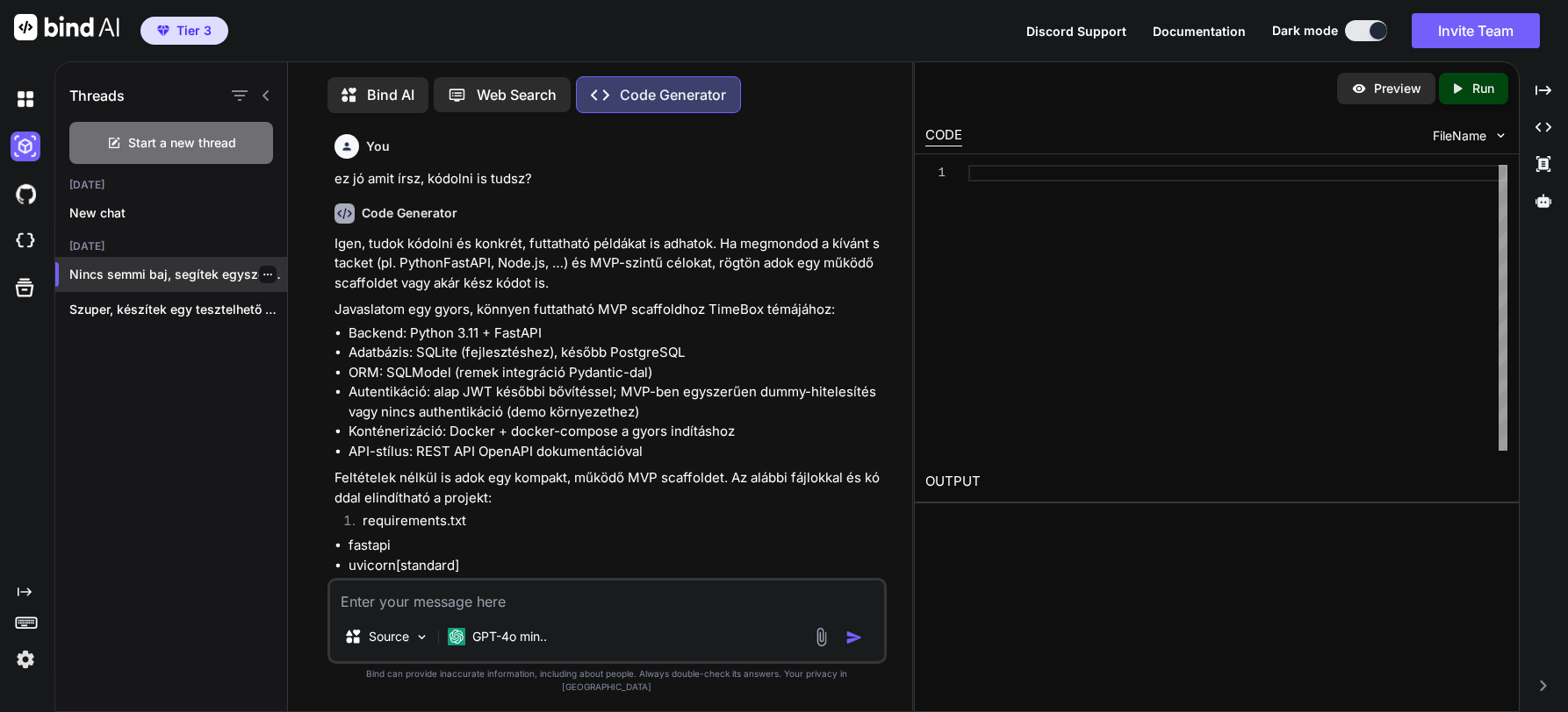
type textarea "x"
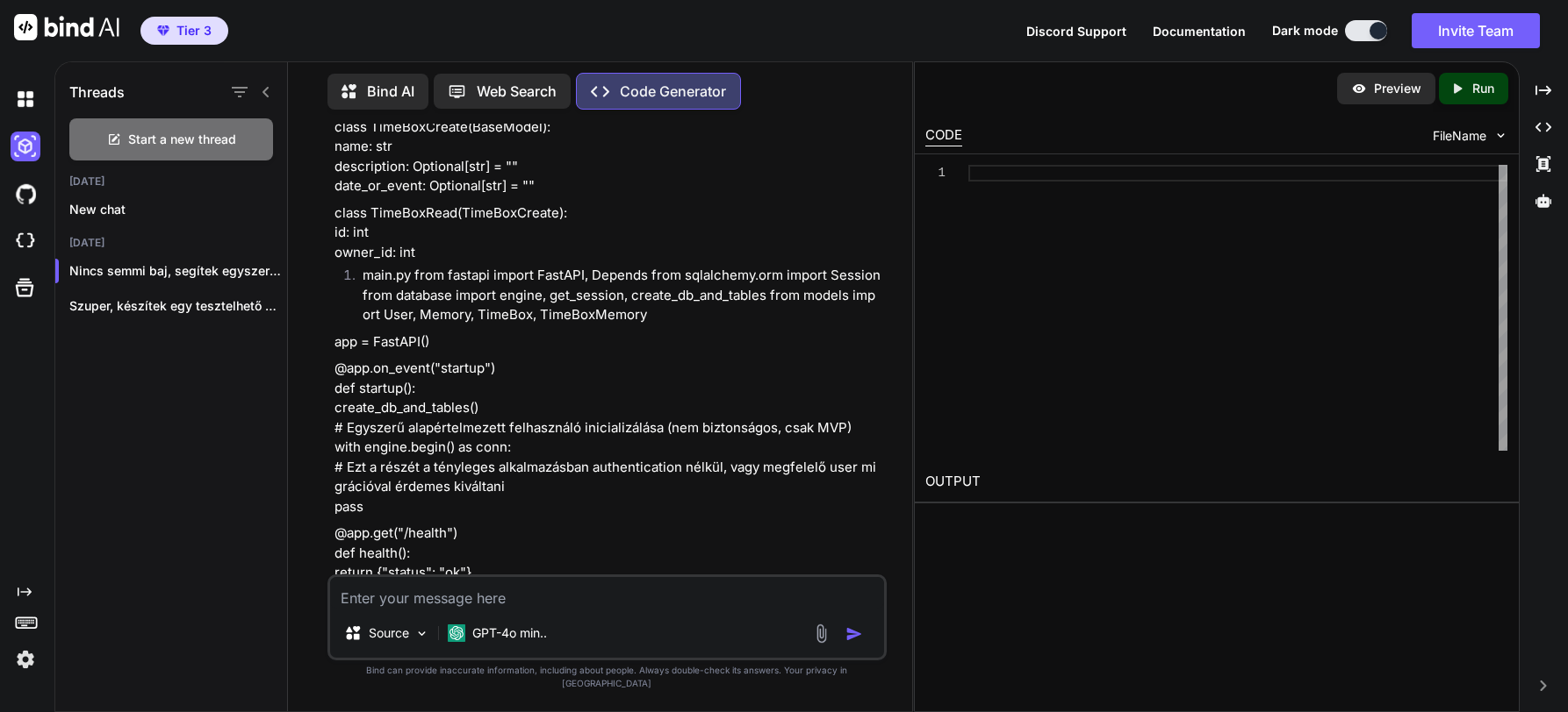
scroll to position [2223, 0]
click at [462, 492] on p "@app.on_event("startup") def startup(): create_db_and_tables() # Egyszerű alapé…" at bounding box center [609, 438] width 549 height 158
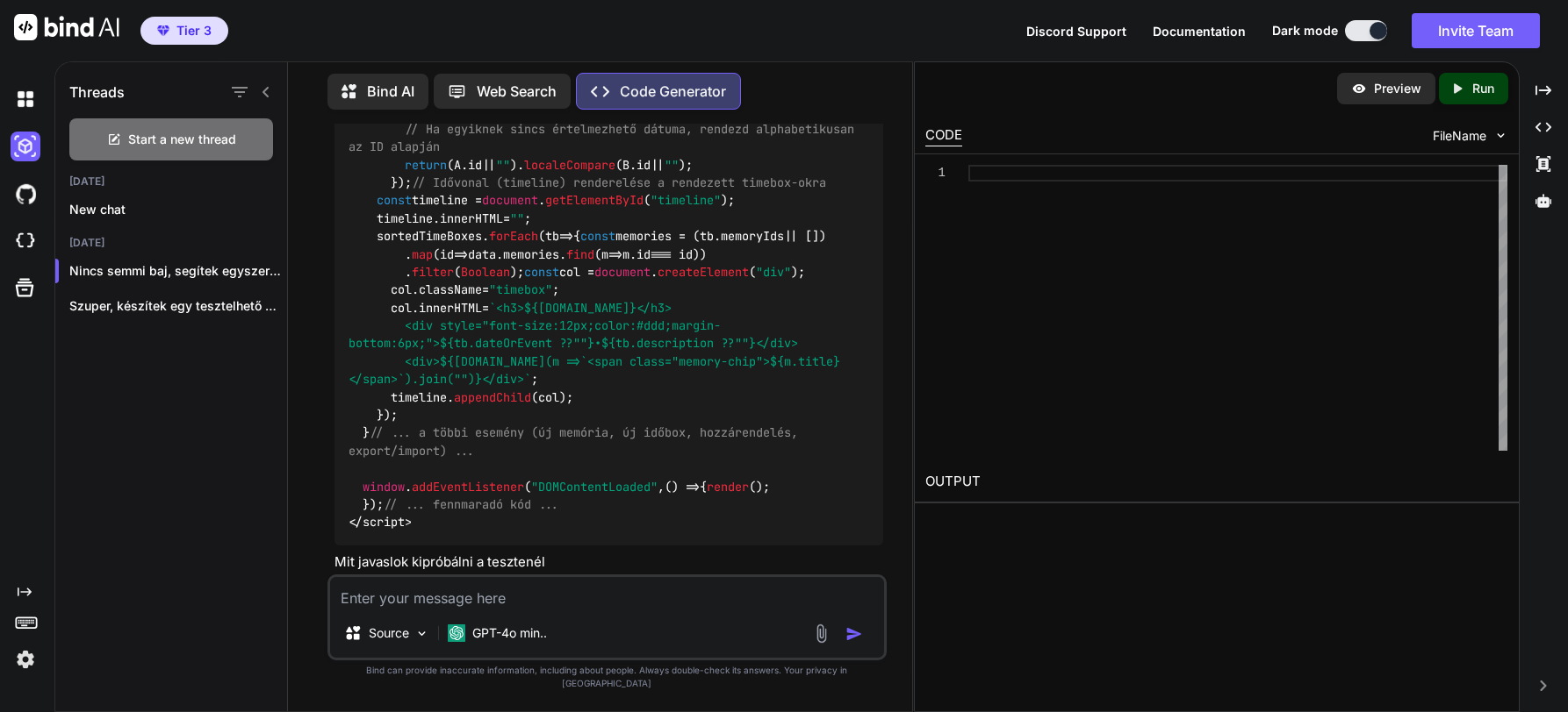
scroll to position [11475, 0]
